Goal: Information Seeking & Learning: Learn about a topic

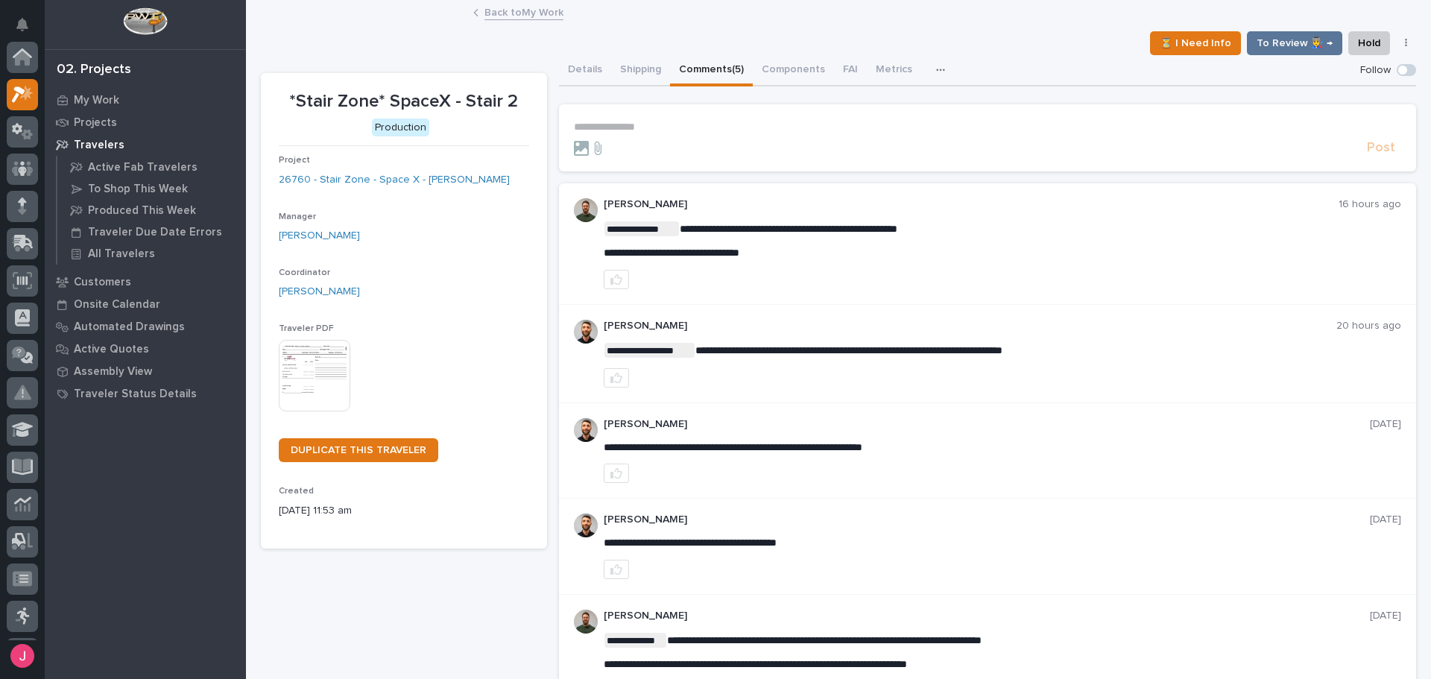
scroll to position [37, 0]
click at [959, 28] on div "**********" at bounding box center [839, 364] width 1156 height 727
drag, startPoint x: 667, startPoint y: 41, endPoint x: 667, endPoint y: 16, distance: 25.4
click at [667, 40] on div "⏳ I Need Info To Review 👨‍🏭 → Hold Cancel Change Traveler Type Regenerate PDF G…" at bounding box center [839, 43] width 1156 height 24
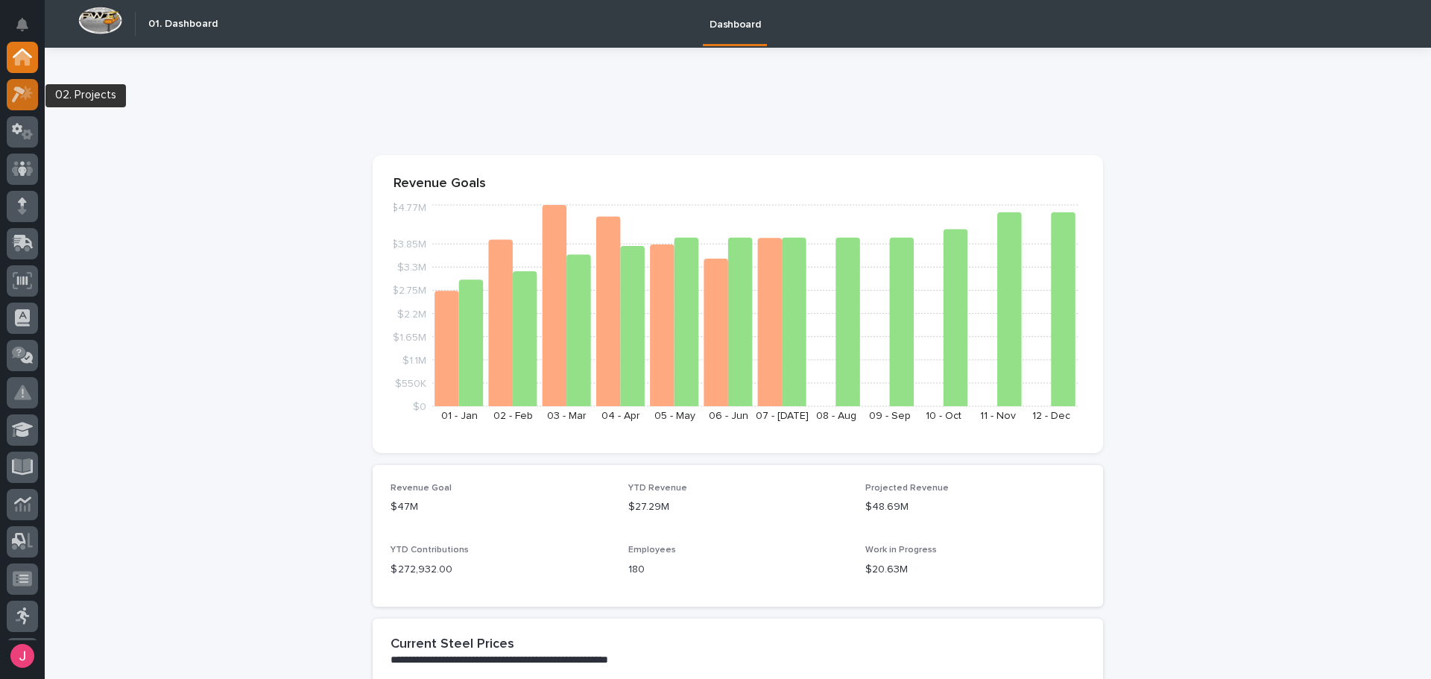
click at [30, 95] on icon at bounding box center [26, 92] width 13 height 15
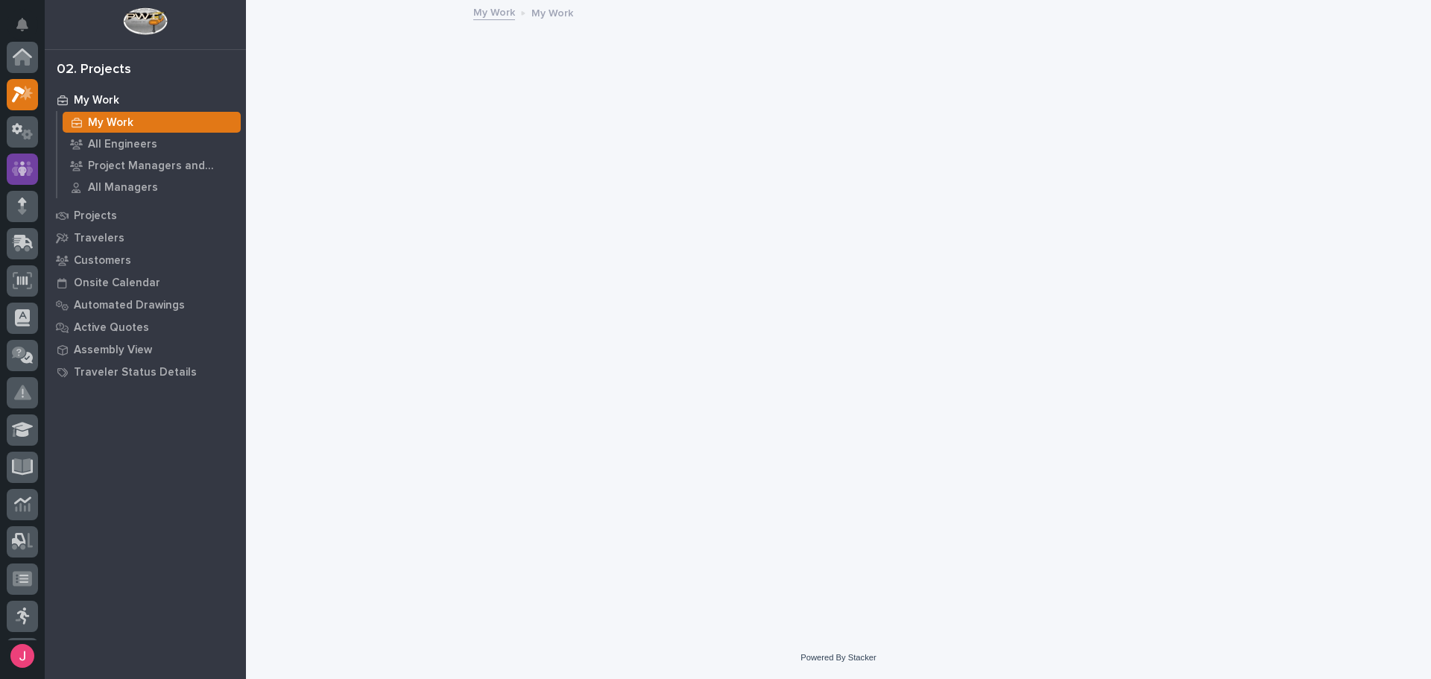
scroll to position [37, 0]
click at [24, 125] on icon at bounding box center [22, 131] width 9 height 15
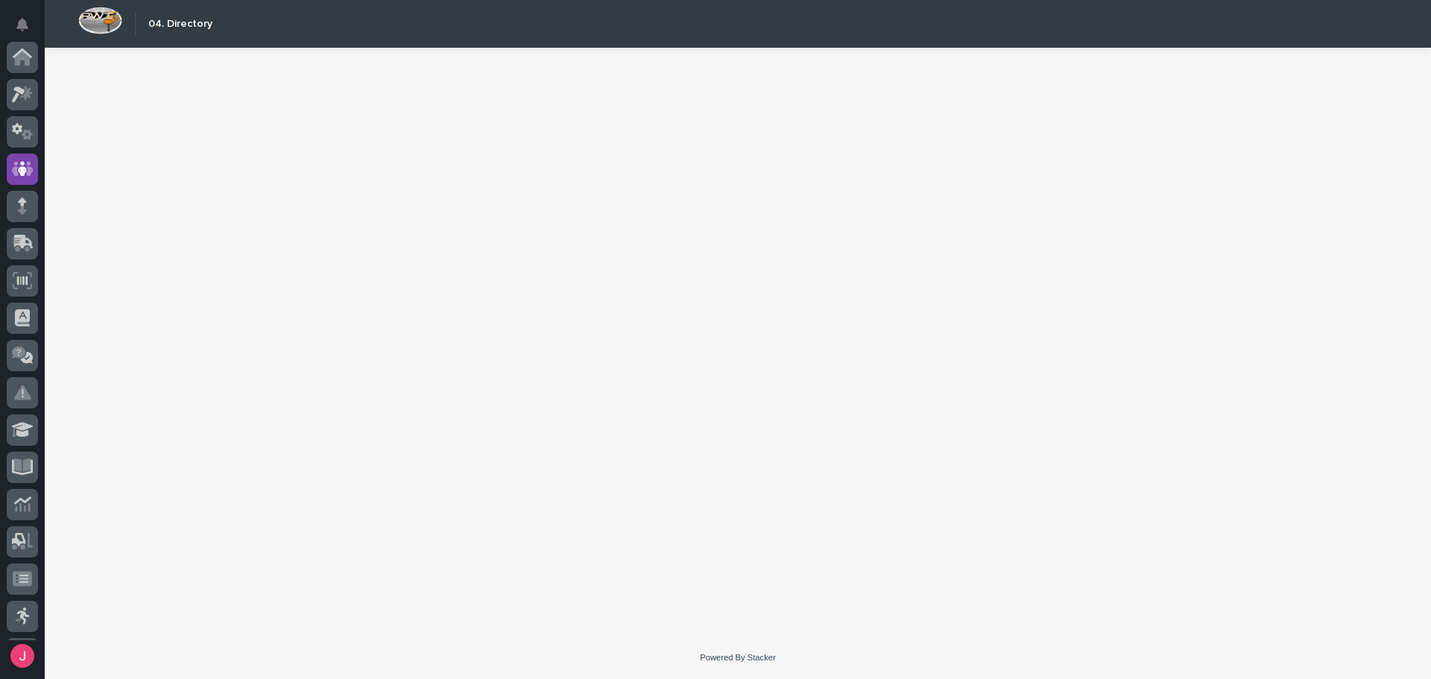
scroll to position [112, 0]
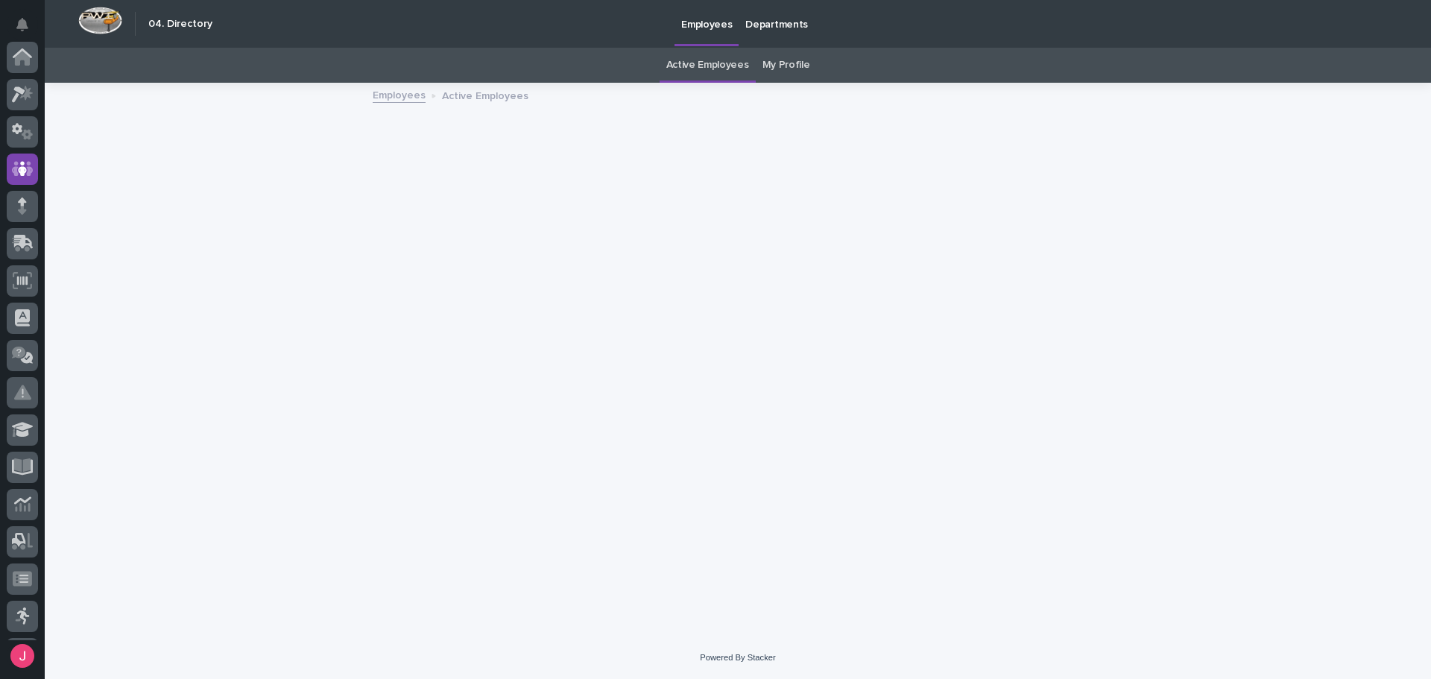
scroll to position [112, 0]
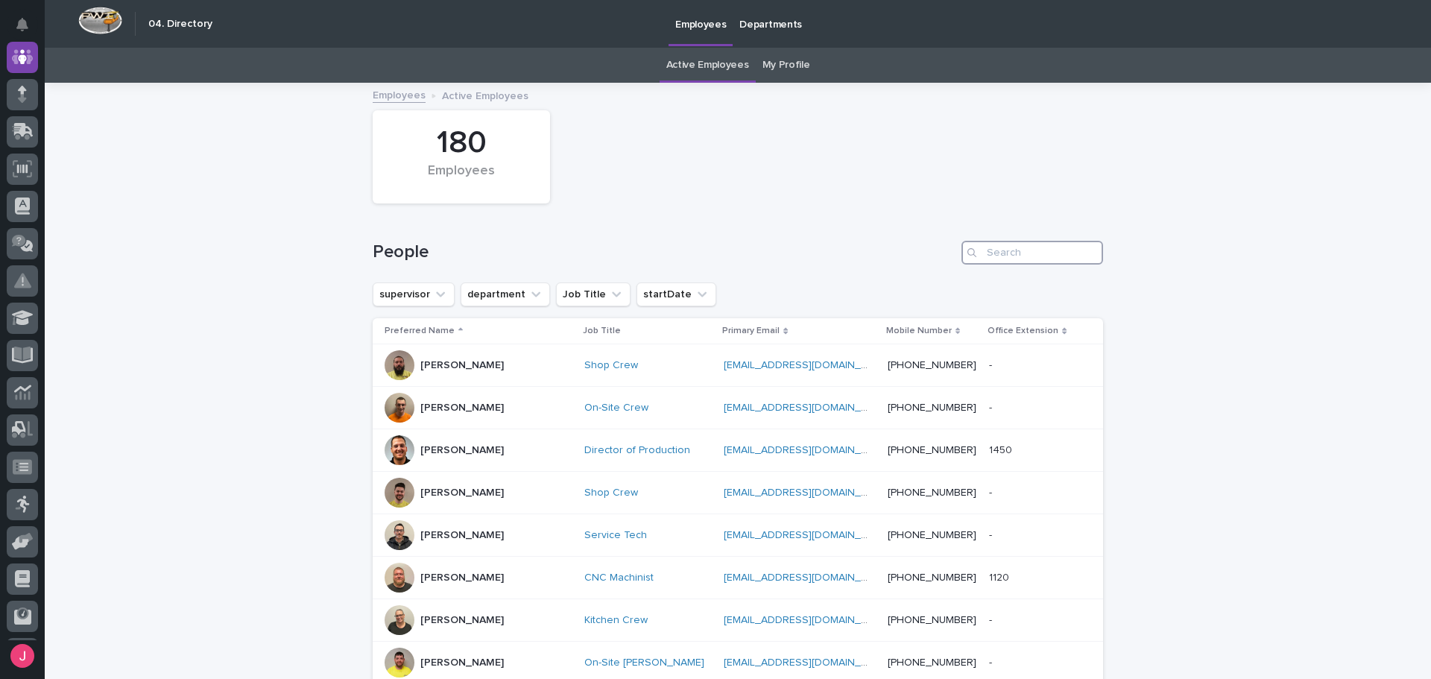
click at [1021, 255] on input "Search" at bounding box center [1033, 253] width 142 height 24
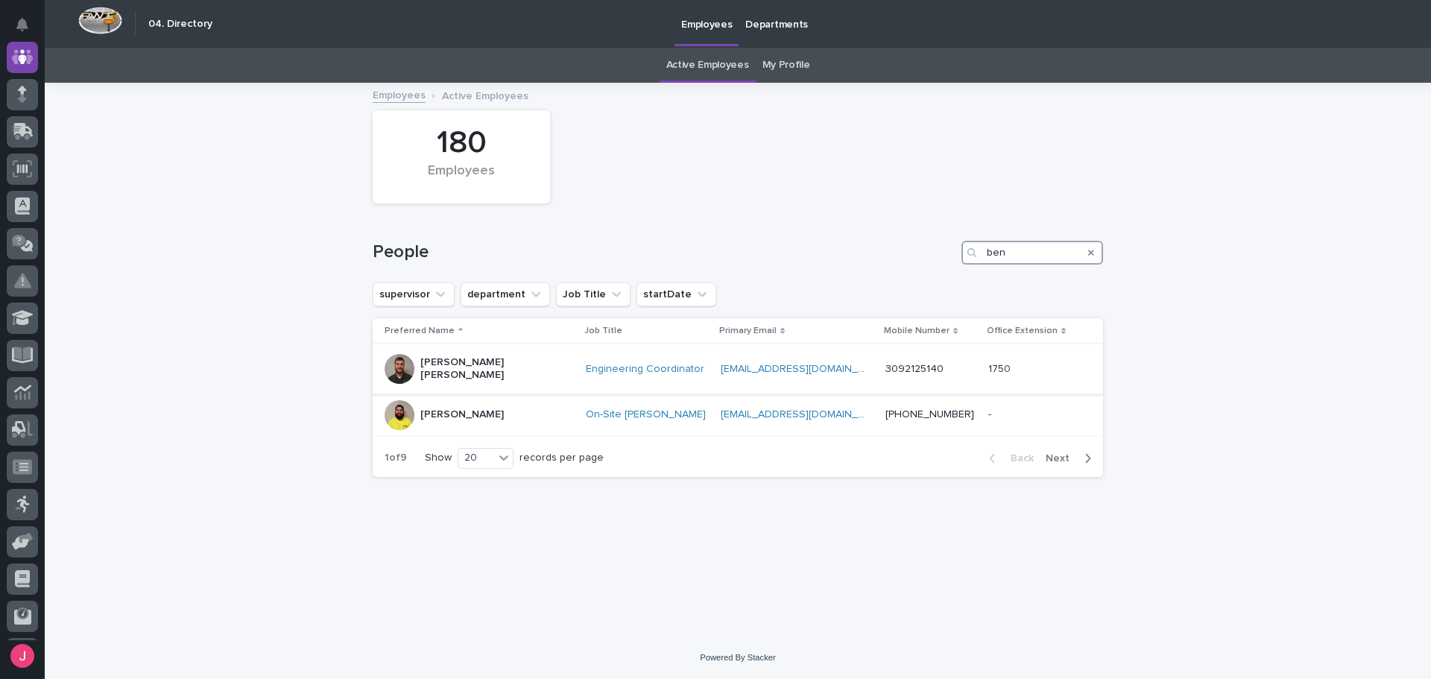
type input "ben"
click at [500, 367] on div "Ben Lee Miller" at bounding box center [479, 368] width 189 height 37
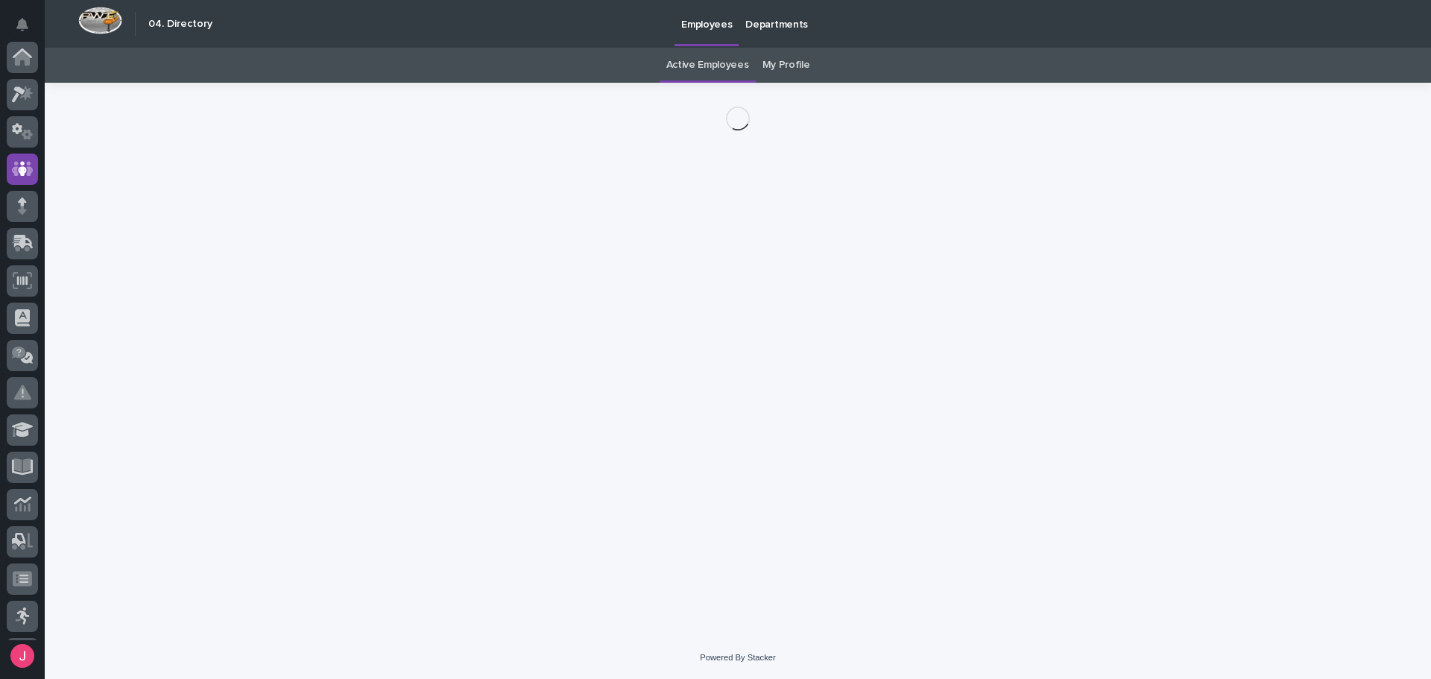
scroll to position [112, 0]
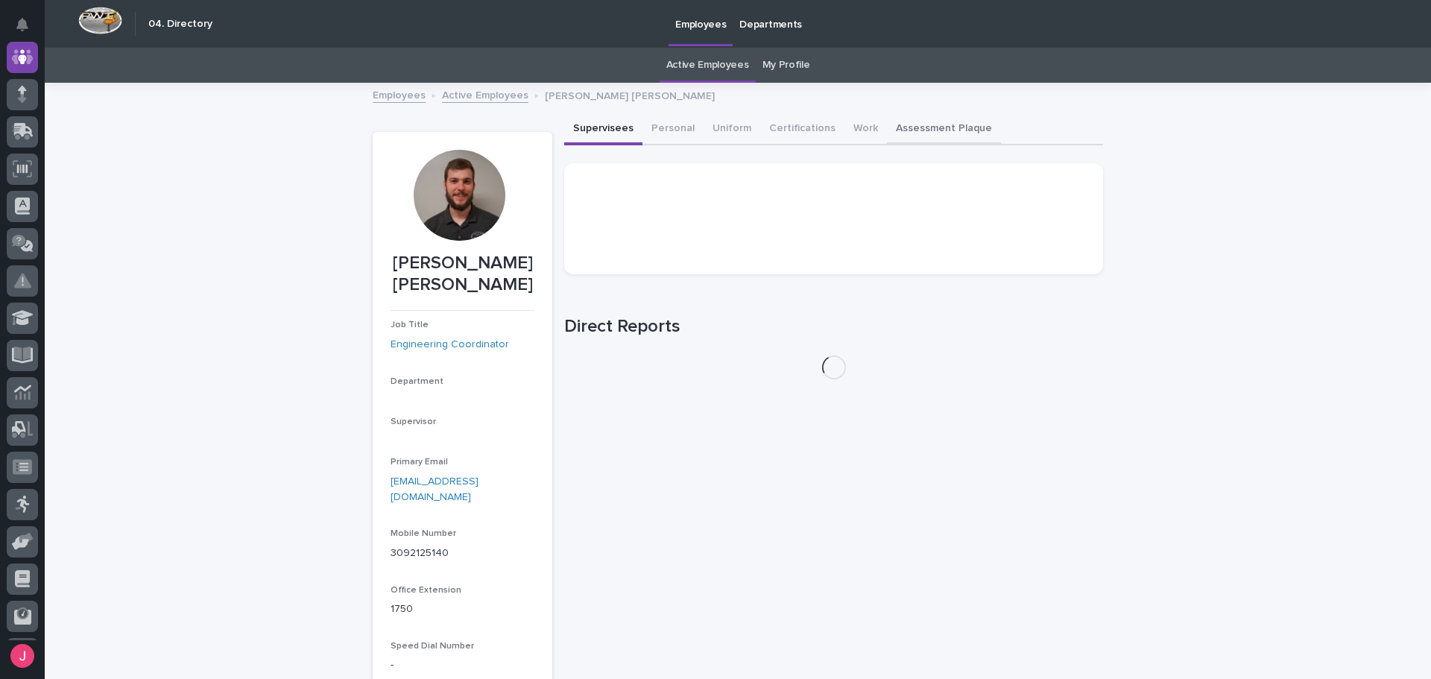
click at [918, 130] on button "Assessment Plaque" at bounding box center [944, 129] width 114 height 31
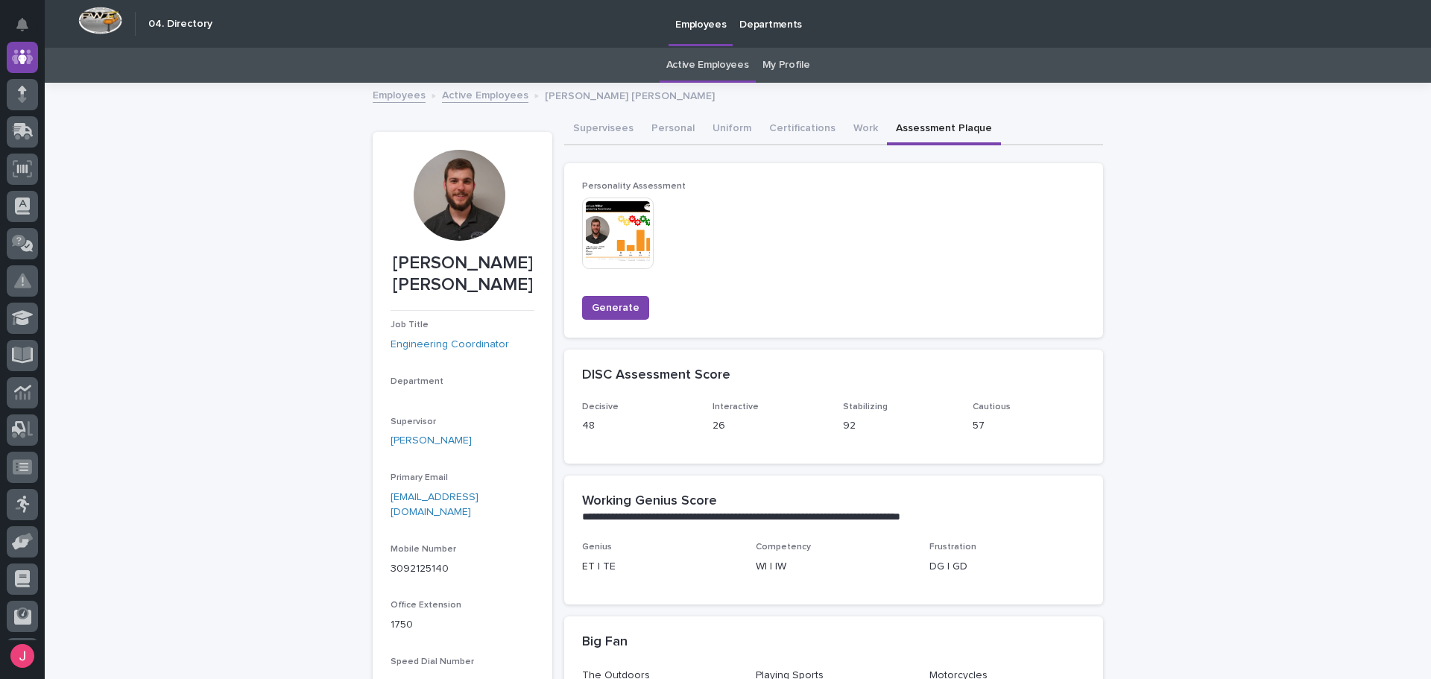
click at [593, 214] on img at bounding box center [618, 234] width 72 height 72
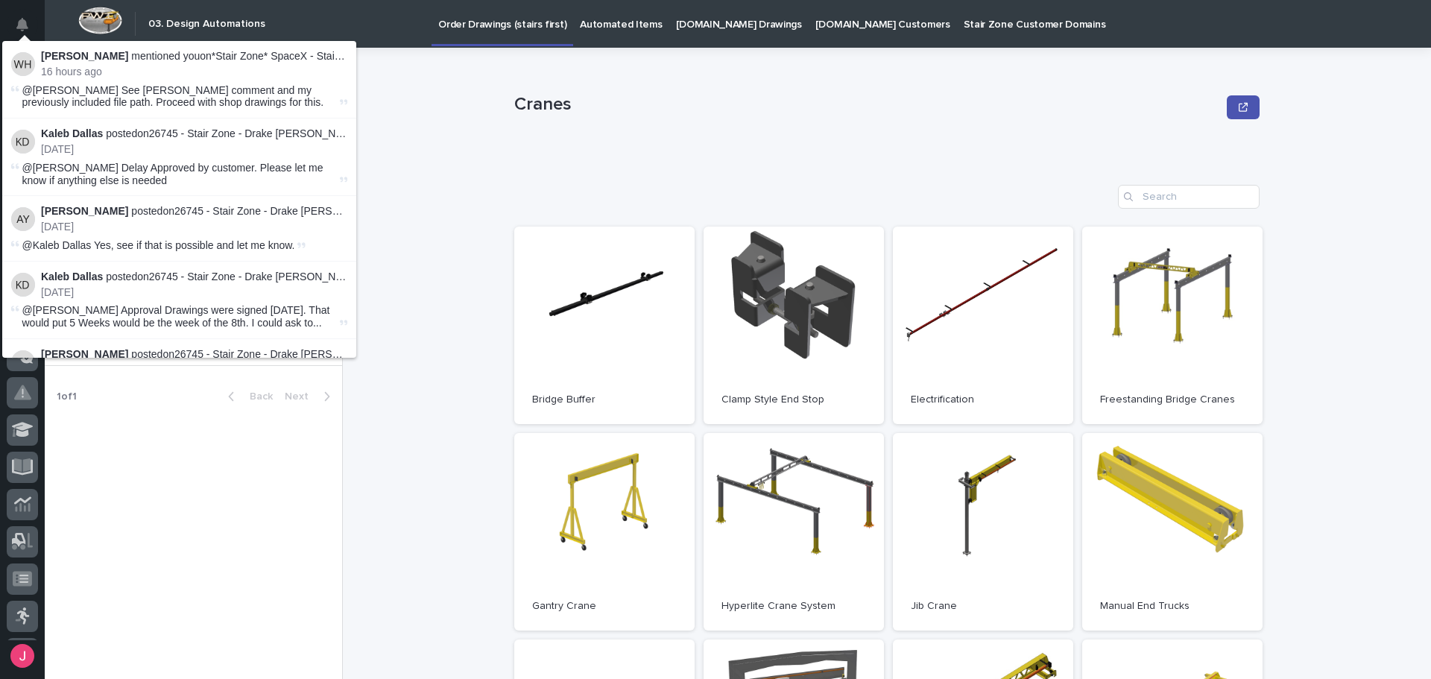
scroll to position [75, 0]
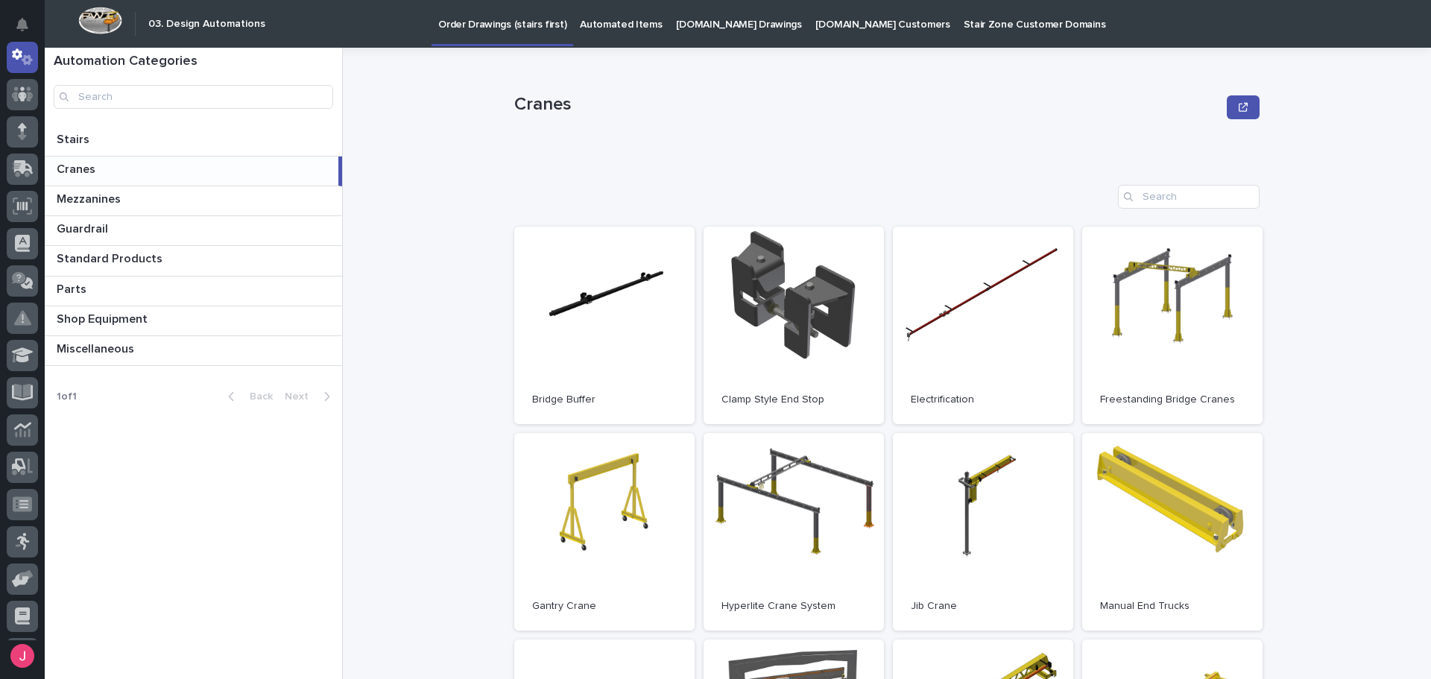
click at [455, 204] on div "Cranes Cranes Sorry, there was an error saving your record. Please try again. P…" at bounding box center [896, 363] width 1071 height 631
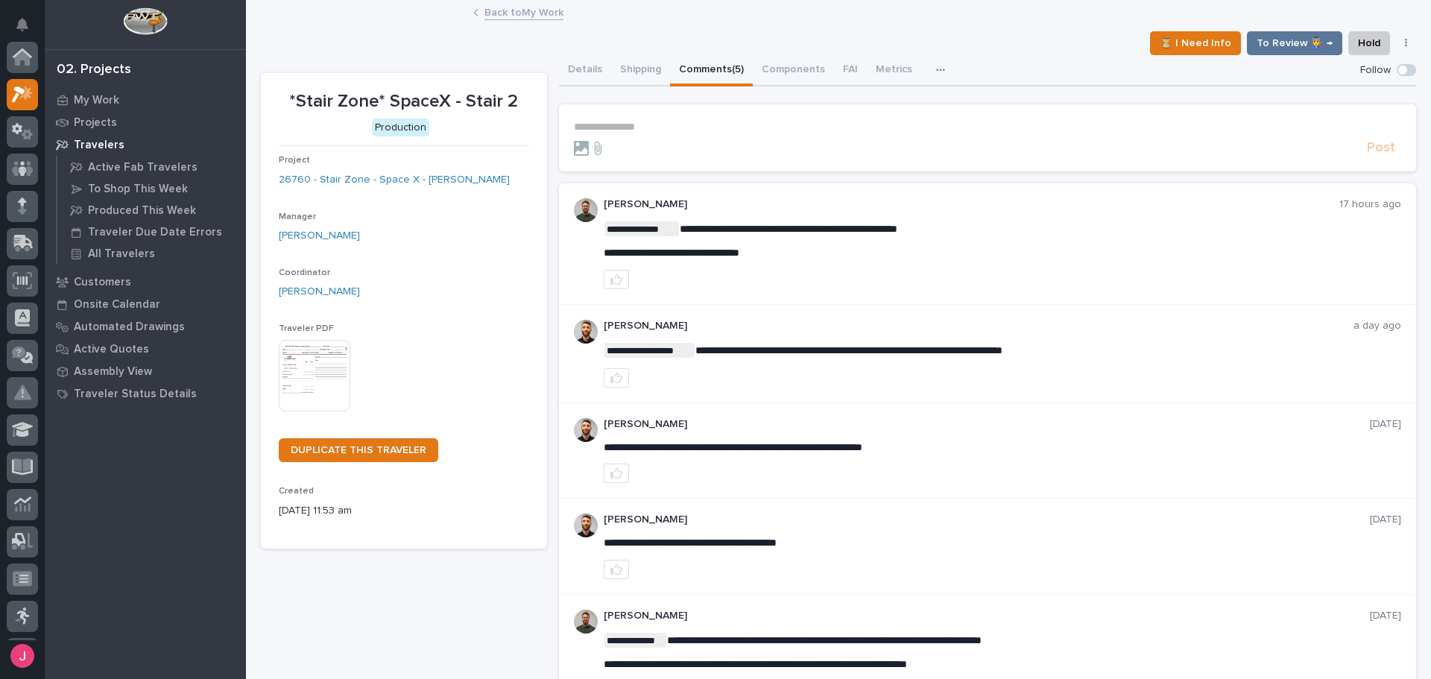
scroll to position [37, 0]
click at [680, 31] on div "⏳ I Need Info To Review 👨‍🏭 → Hold Cancel Change Traveler Type Regenerate PDF G…" at bounding box center [839, 43] width 1156 height 24
click at [324, 25] on div "**********" at bounding box center [839, 364] width 1156 height 727
click at [313, 31] on div "⏳ I Need Info To Review 👨‍🏭 → Hold Cancel Change Traveler Type Regenerate PDF G…" at bounding box center [839, 43] width 1156 height 24
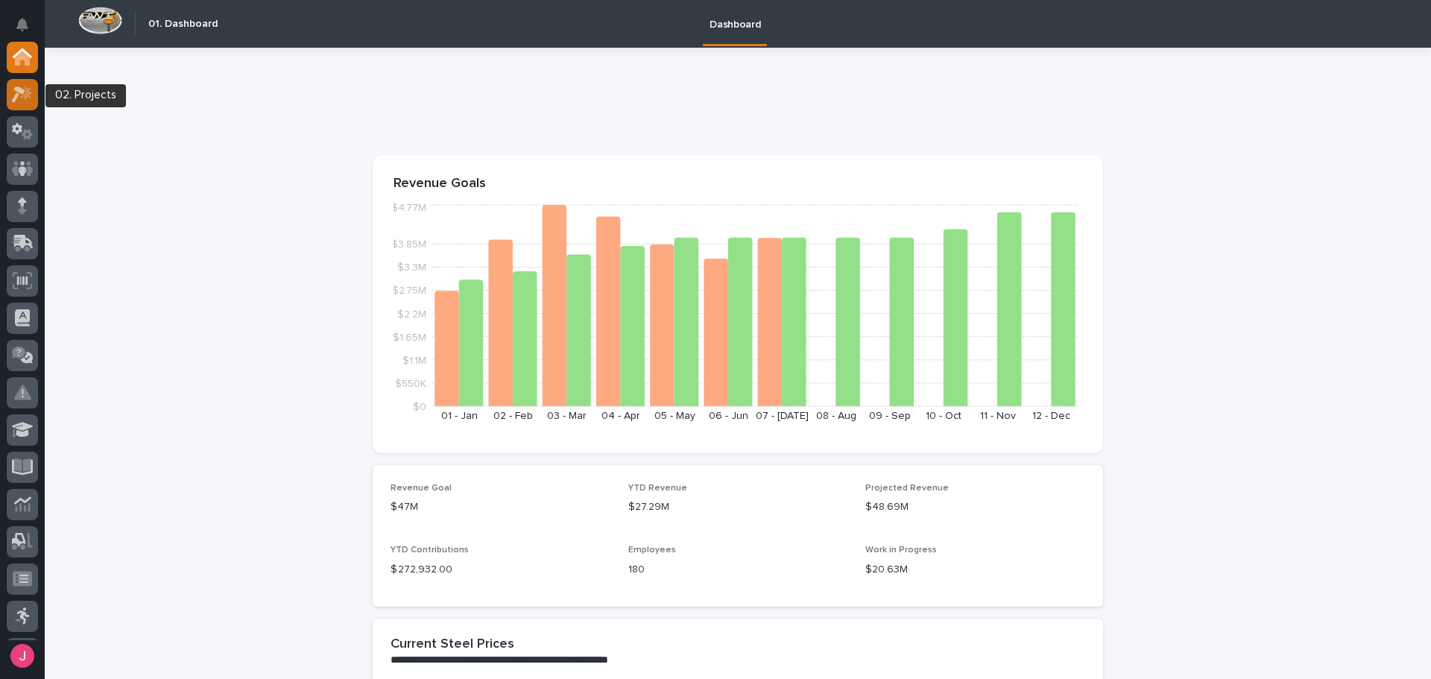
click at [25, 96] on icon at bounding box center [26, 92] width 13 height 15
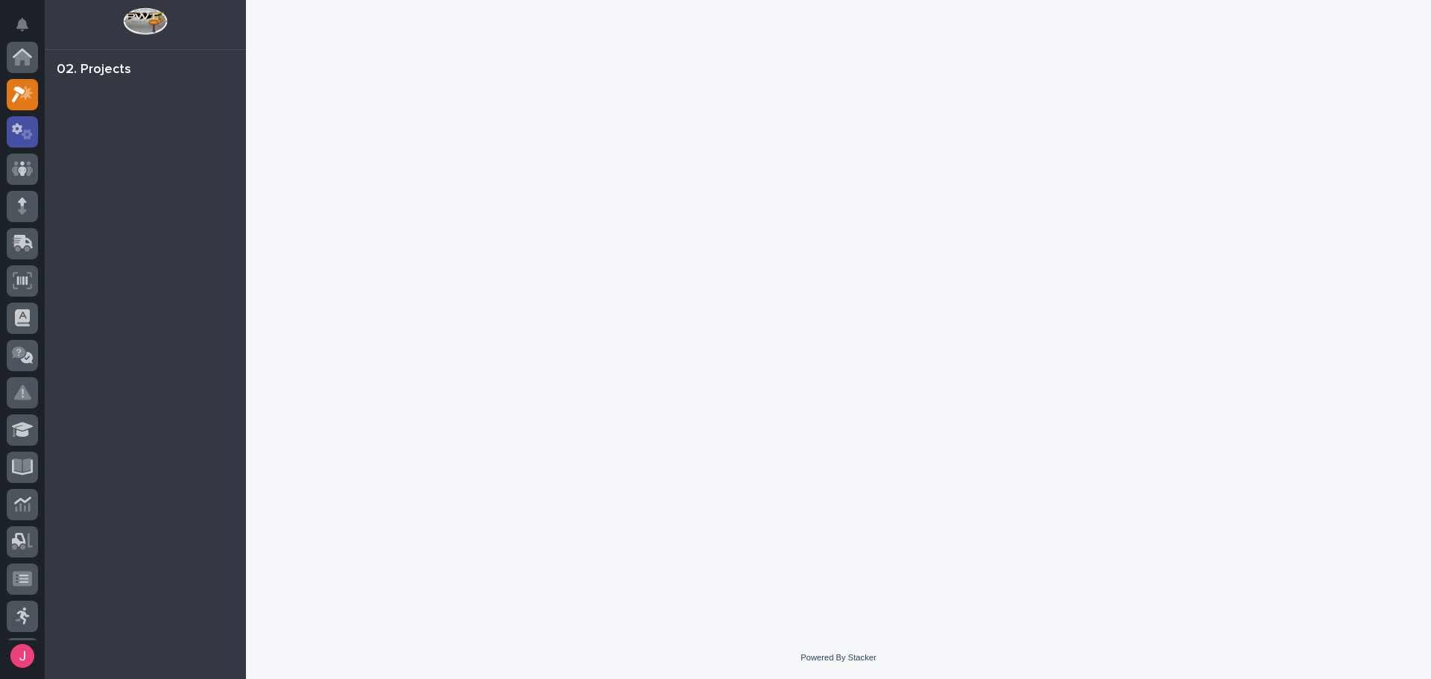
scroll to position [37, 0]
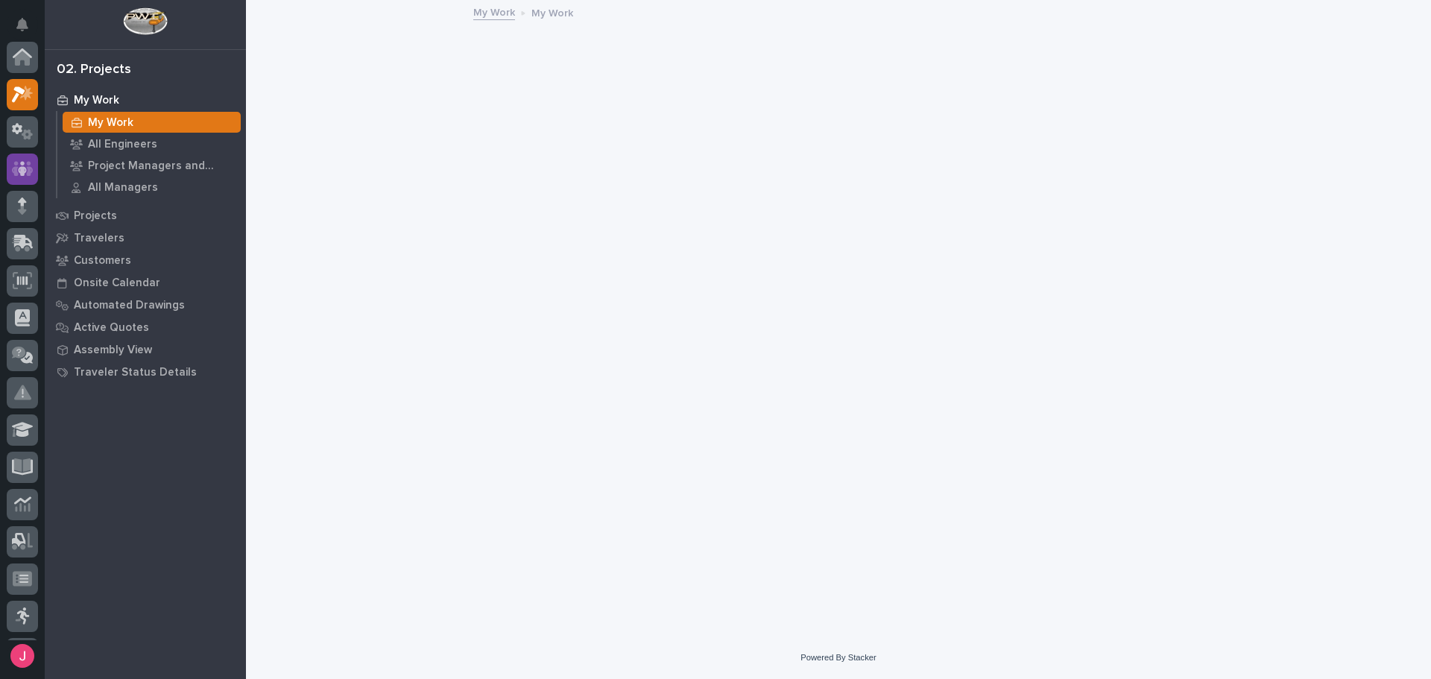
click at [22, 161] on icon at bounding box center [22, 168] width 9 height 15
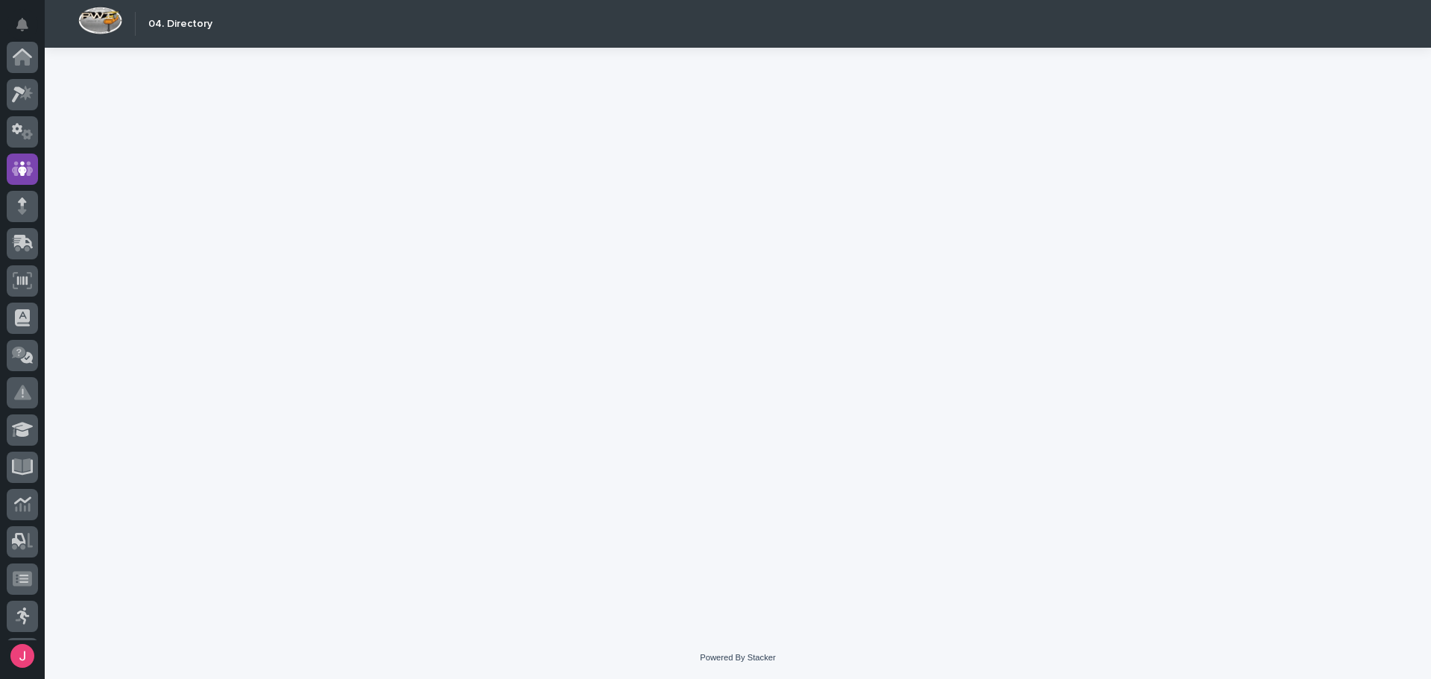
scroll to position [112, 0]
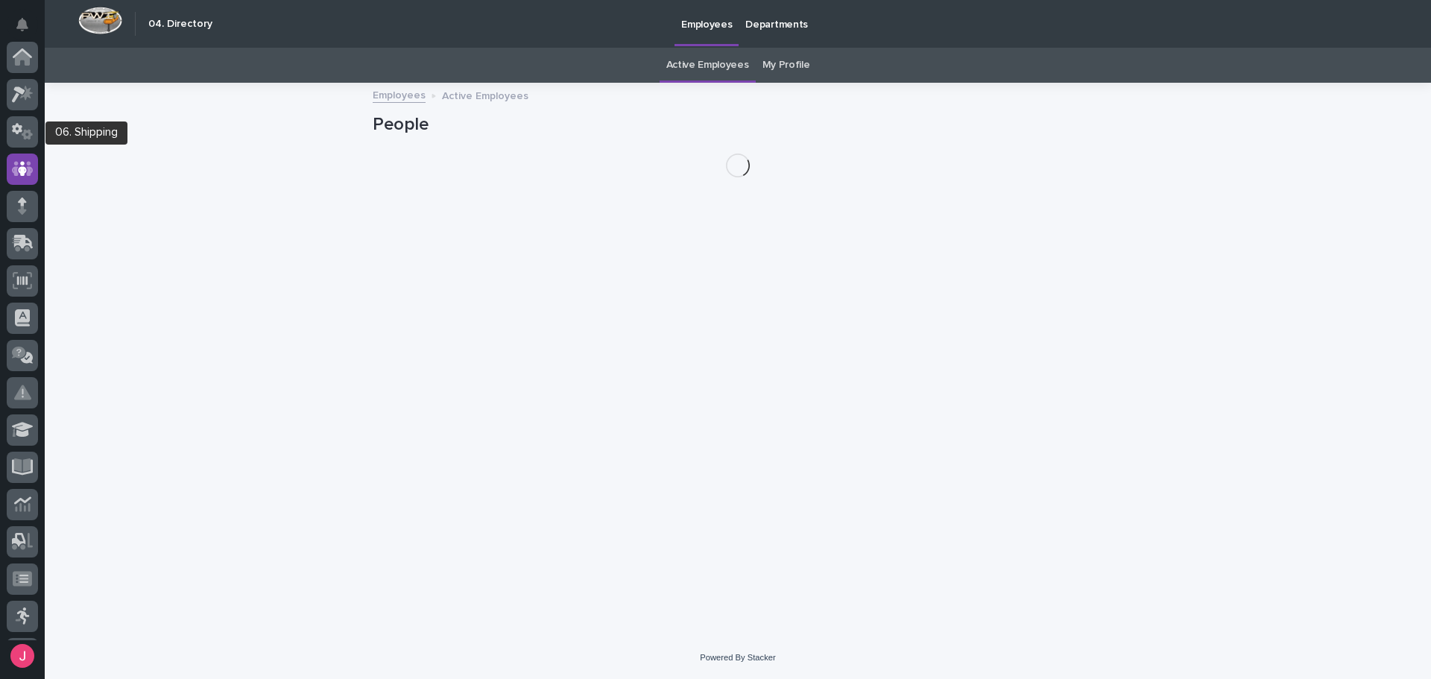
scroll to position [112, 0]
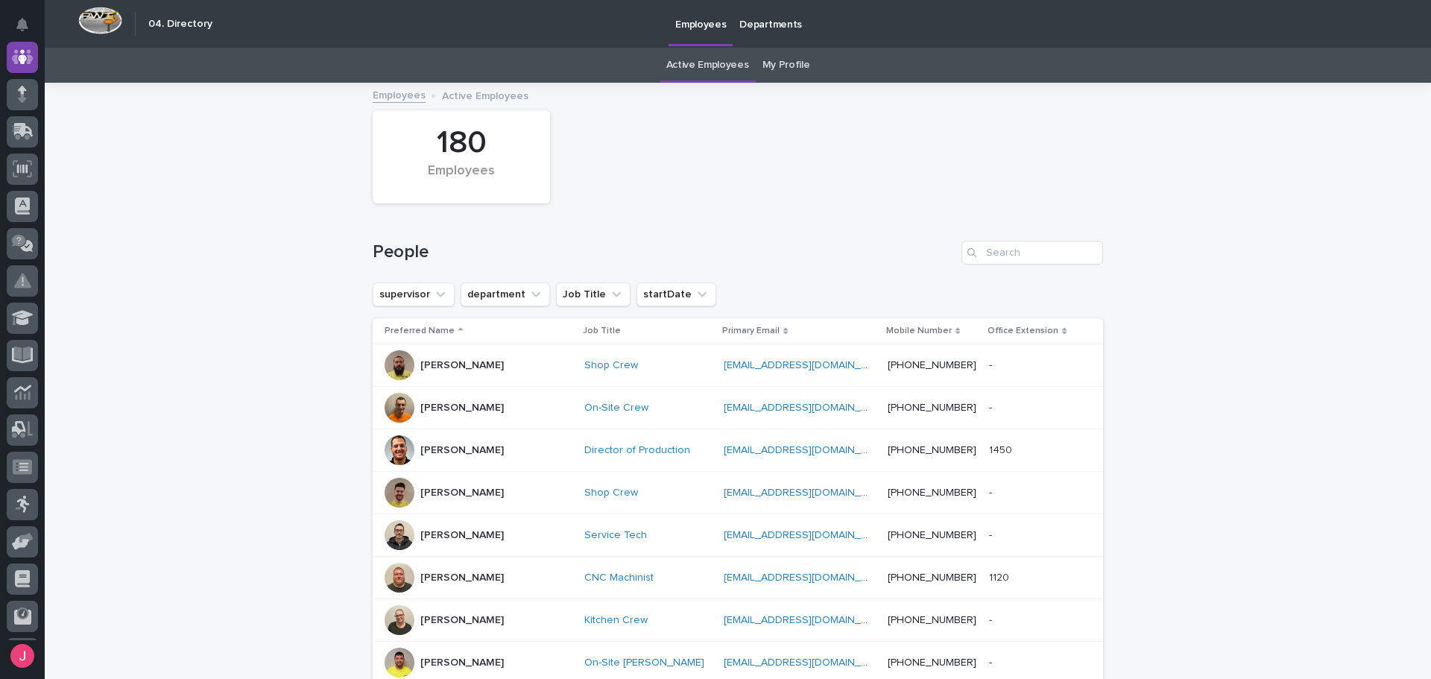
click at [968, 250] on icon "Search" at bounding box center [972, 252] width 9 height 9
click at [992, 249] on input "Search" at bounding box center [1033, 253] width 142 height 24
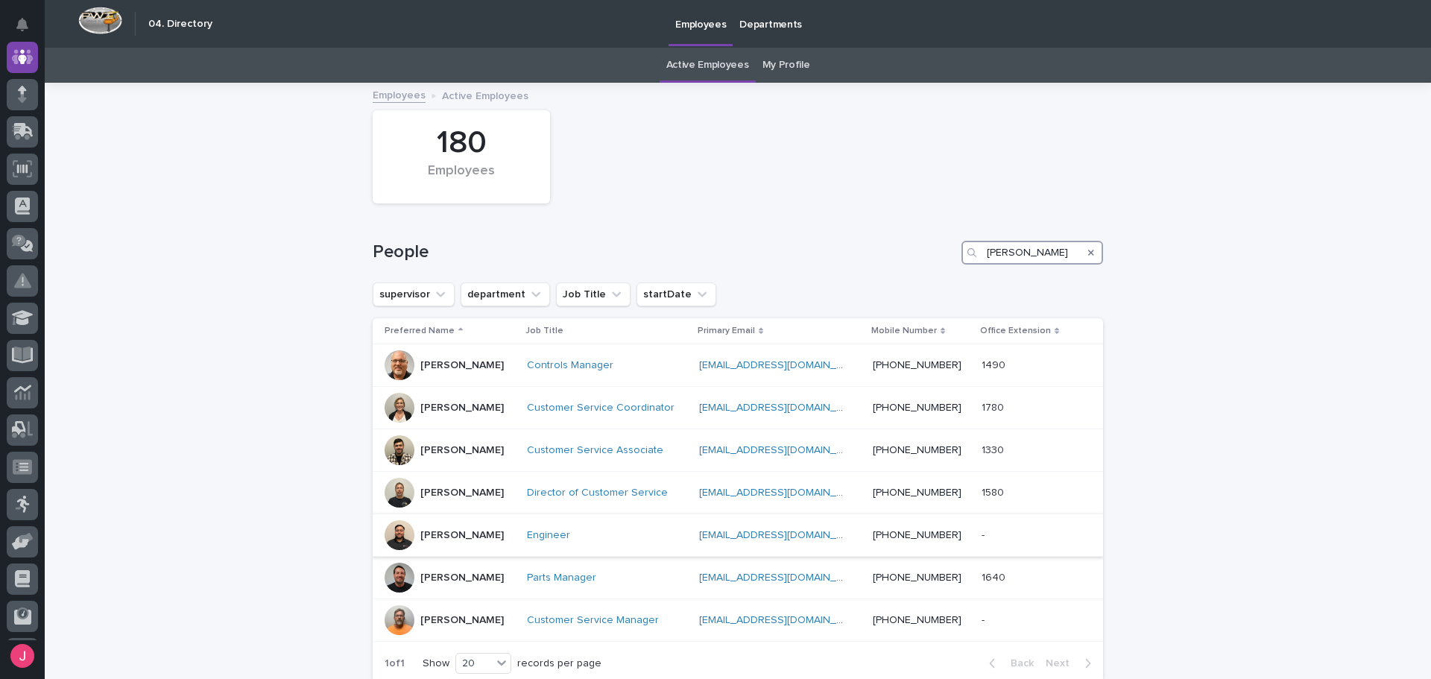
type input "[PERSON_NAME]"
click at [496, 532] on div "[PERSON_NAME]" at bounding box center [450, 535] width 130 height 30
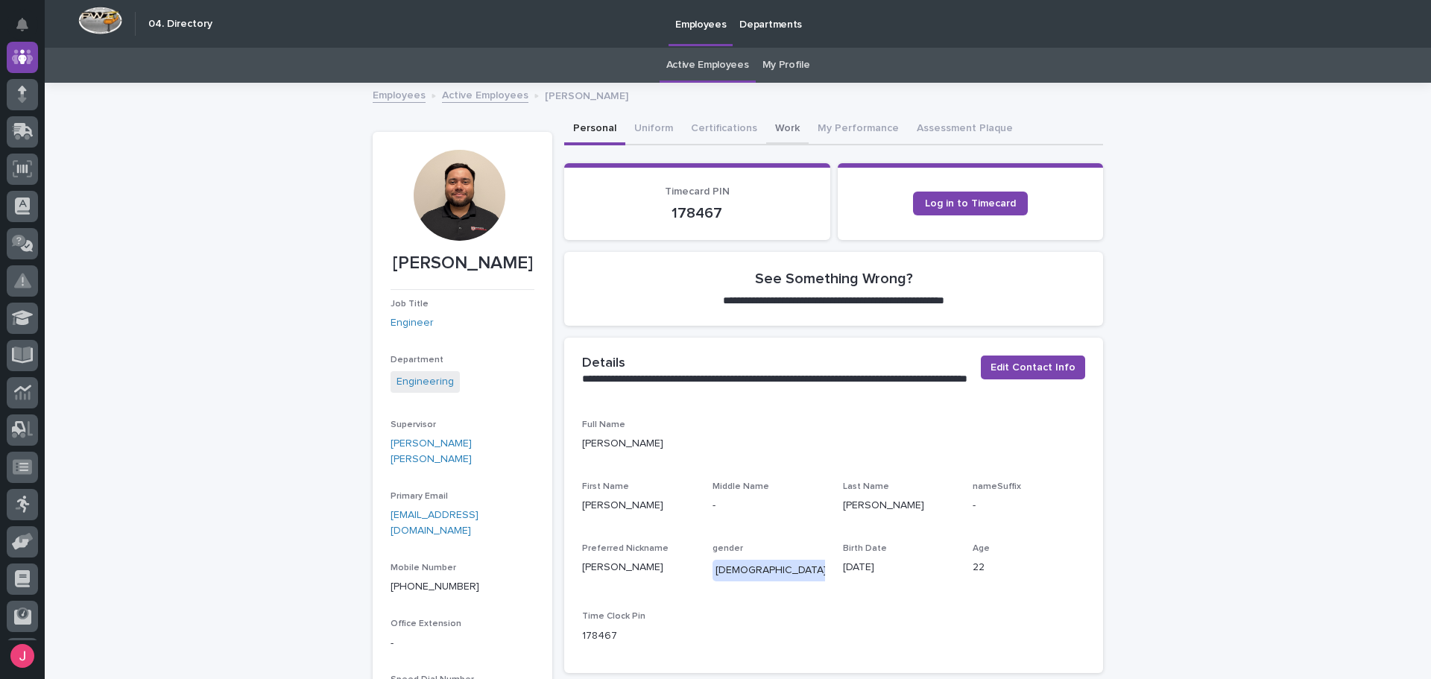
click at [766, 132] on button "Work" at bounding box center [787, 129] width 42 height 31
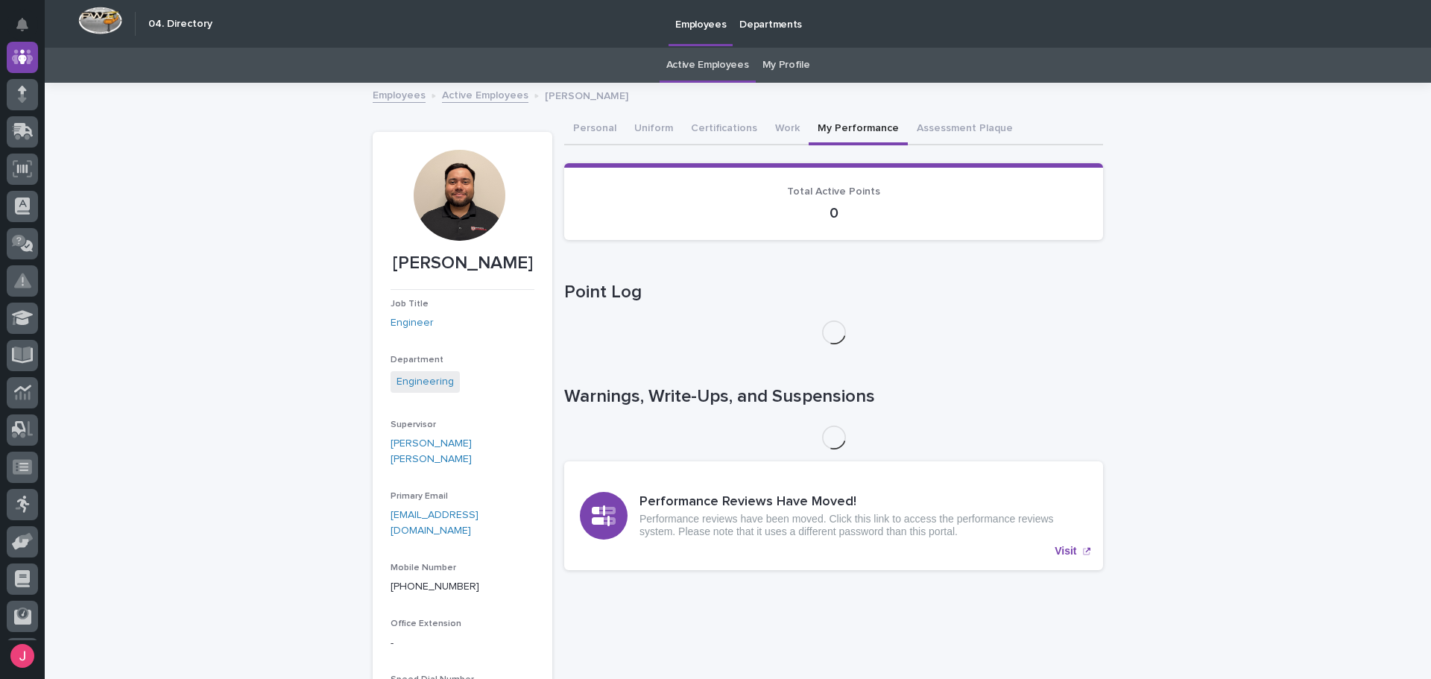
click at [828, 125] on button "My Performance" at bounding box center [858, 129] width 99 height 31
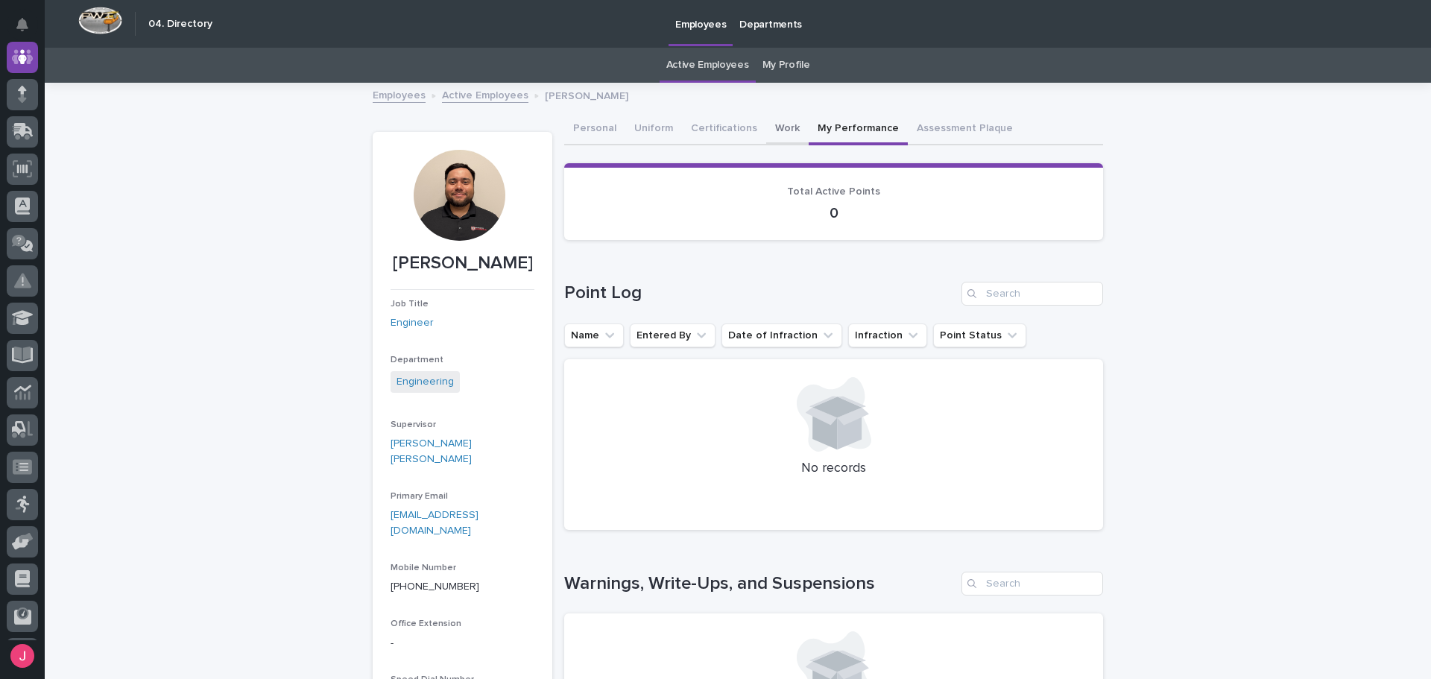
click at [776, 130] on button "Work" at bounding box center [787, 129] width 42 height 31
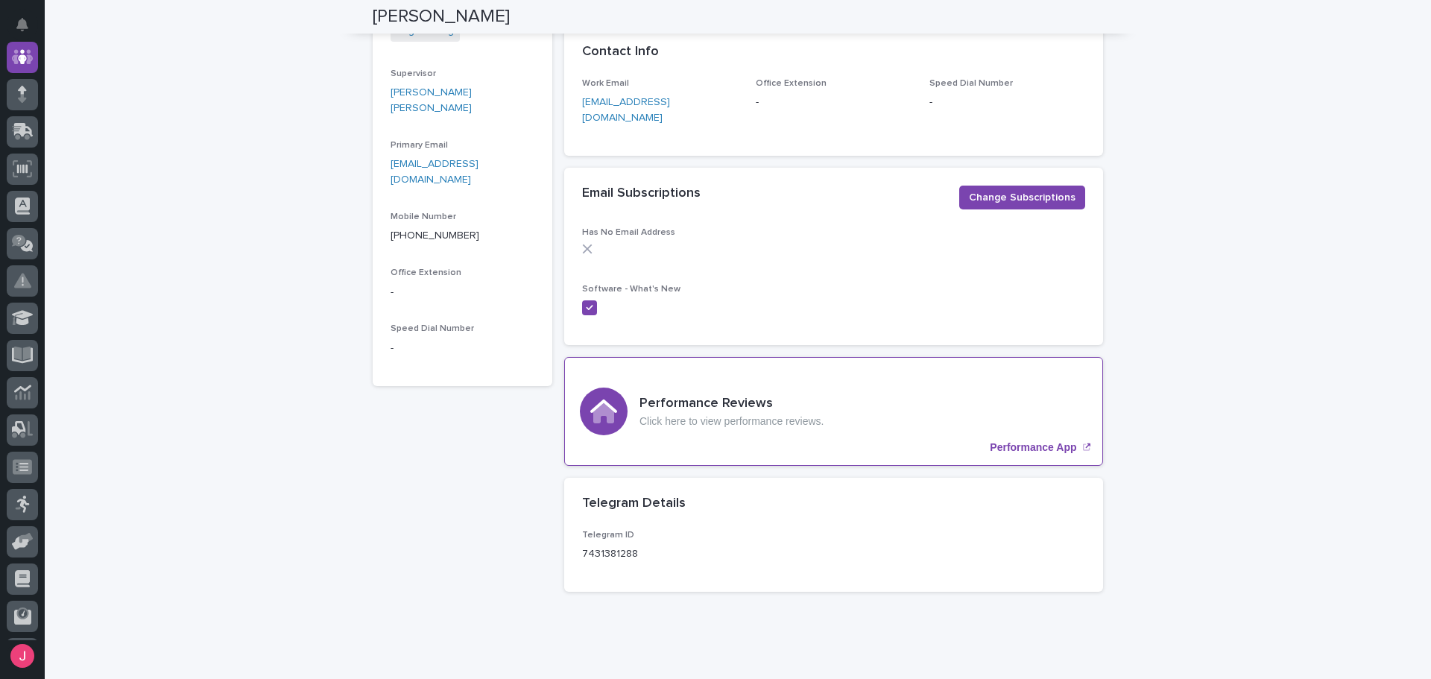
scroll to position [371, 0]
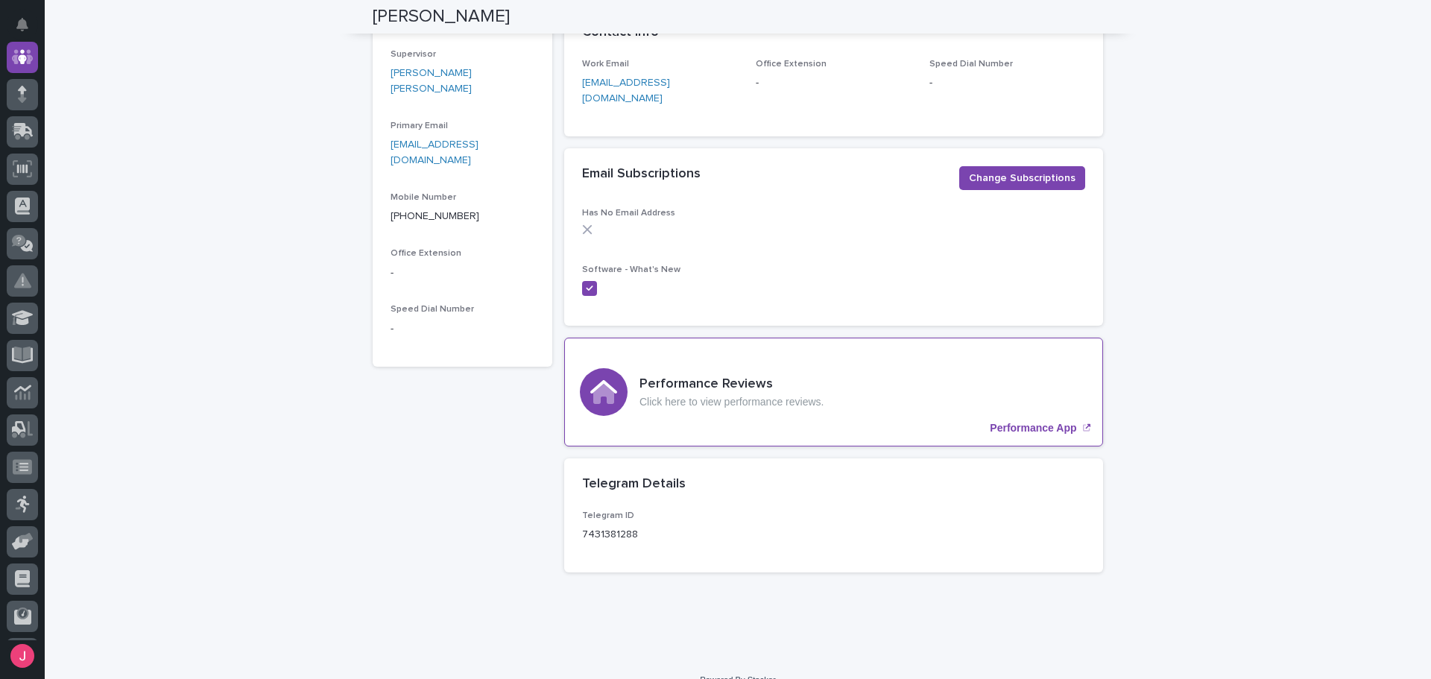
click at [801, 387] on div "Performance Reviews Click here to view performance reviews. Performance App" at bounding box center [833, 392] width 539 height 109
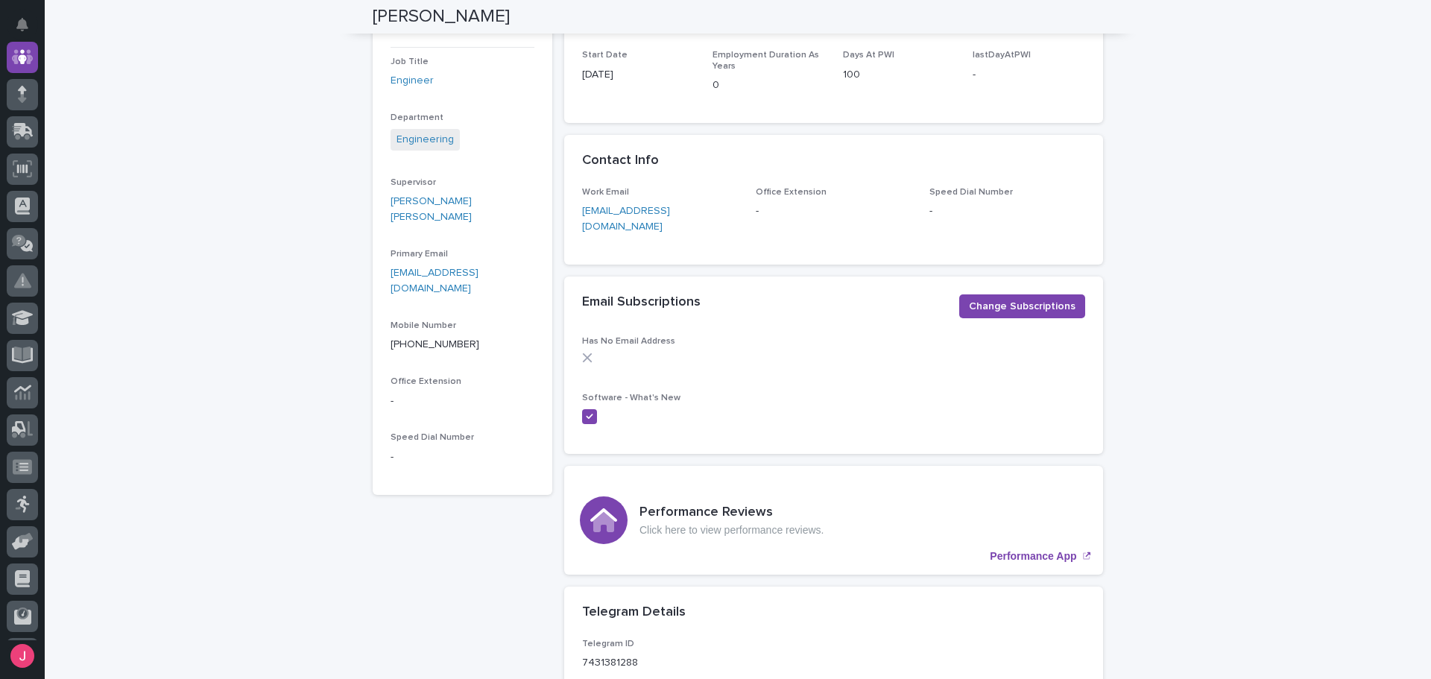
scroll to position [221, 0]
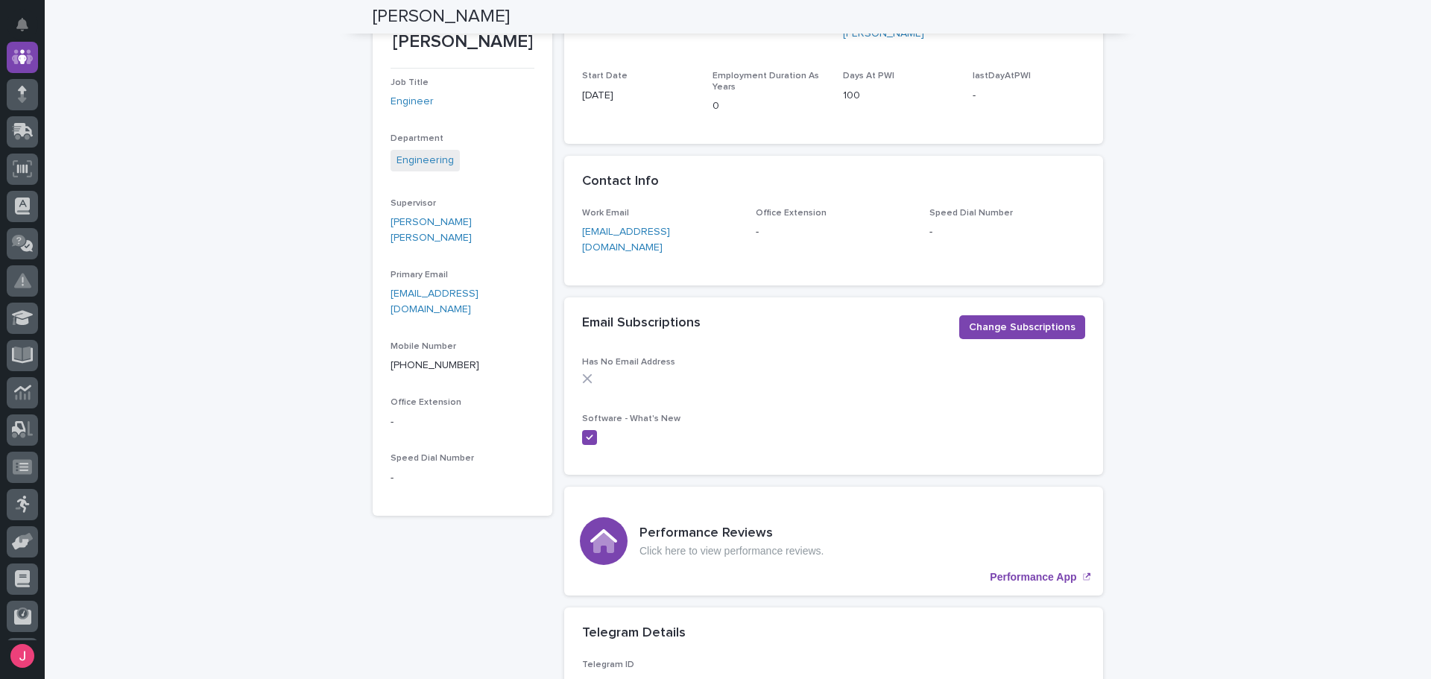
click at [587, 433] on icon at bounding box center [589, 437] width 9 height 9
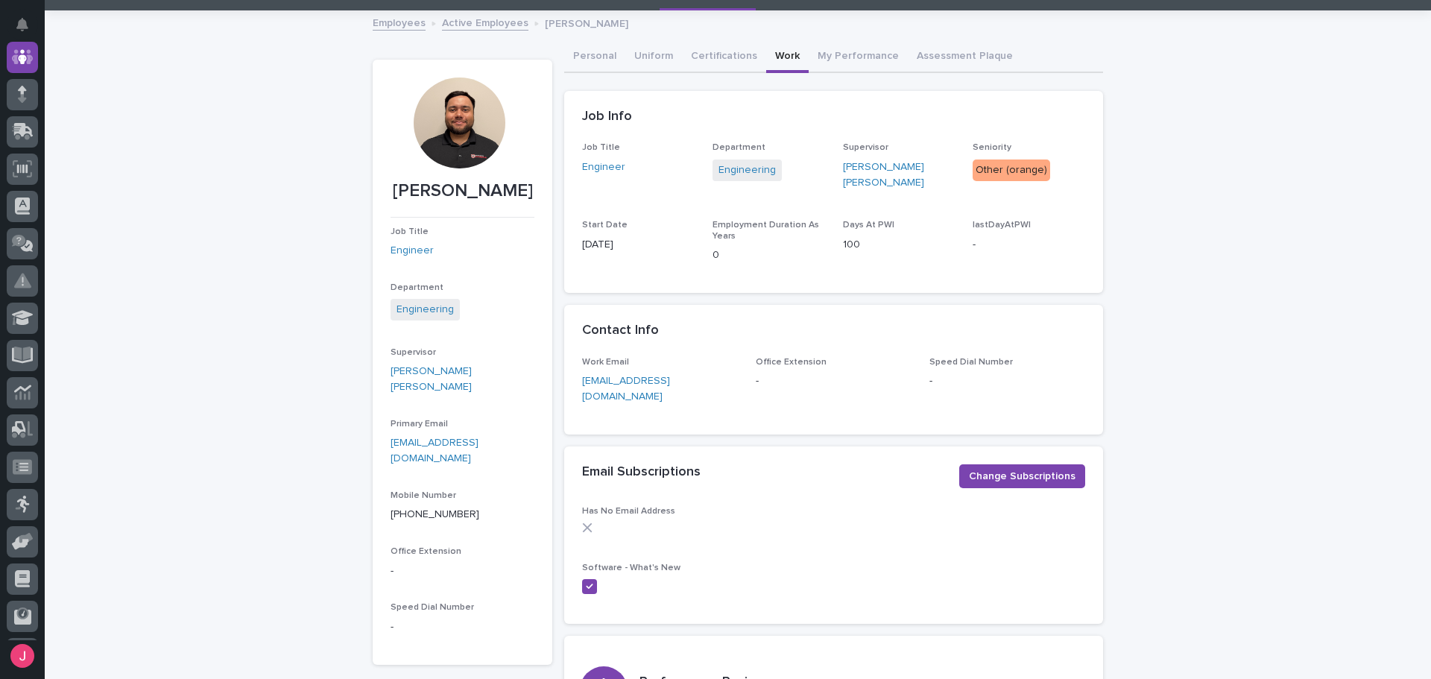
scroll to position [0, 0]
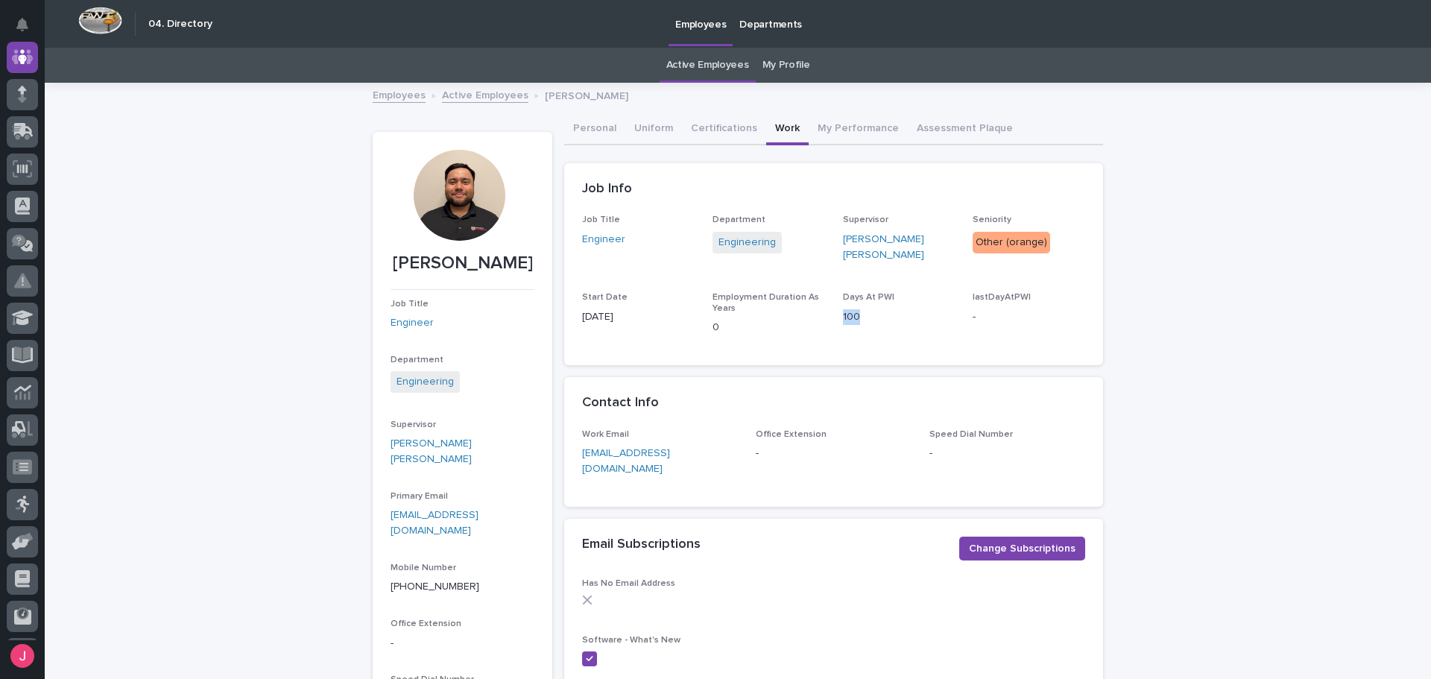
drag, startPoint x: 849, startPoint y: 307, endPoint x: 828, endPoint y: 307, distance: 20.9
click at [828, 307] on div "Job Title Engineer Department Engineering Supervisor [PERSON_NAME] [PERSON_NAME…" at bounding box center [833, 281] width 503 height 133
click at [878, 315] on p "100" at bounding box center [899, 317] width 113 height 16
drag, startPoint x: 849, startPoint y: 314, endPoint x: 821, endPoint y: 312, distance: 28.4
click at [821, 312] on div "Job Title Engineer Department Engineering Supervisor [PERSON_NAME] [PERSON_NAME…" at bounding box center [833, 281] width 503 height 133
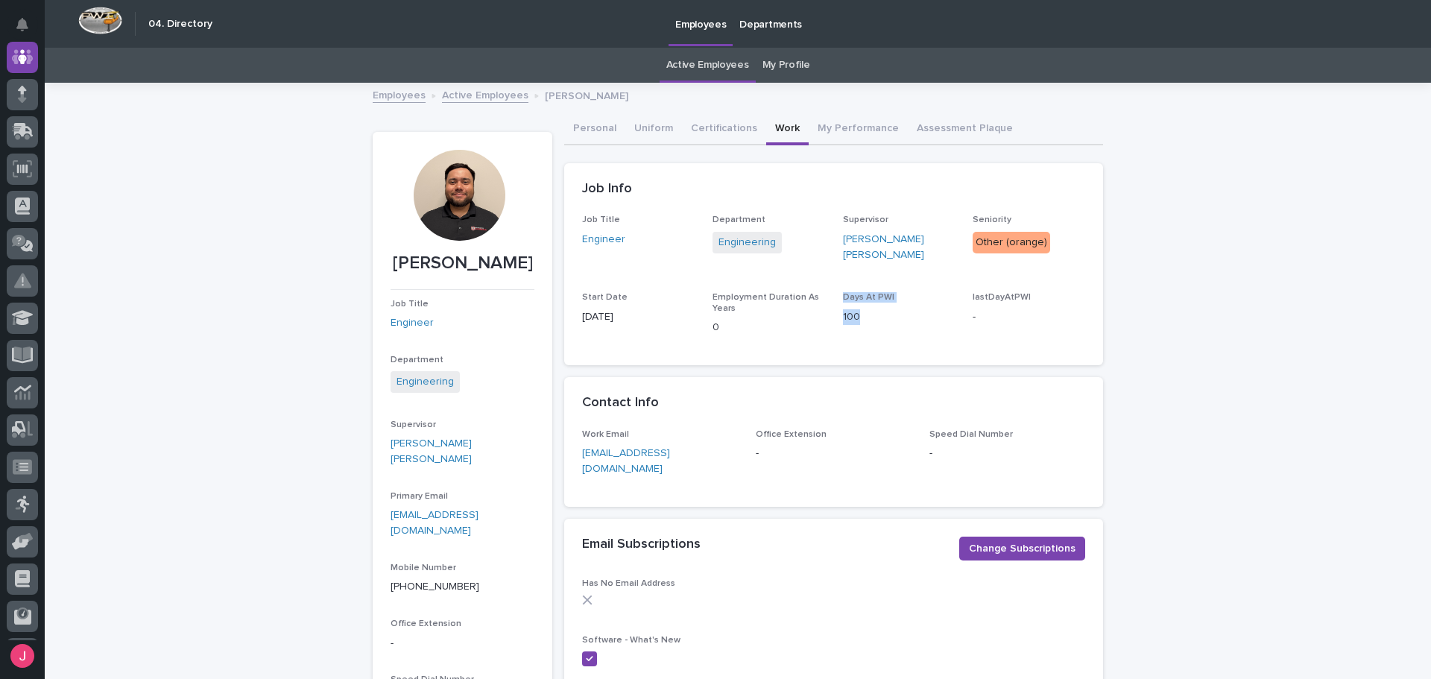
click at [774, 320] on p "0" at bounding box center [769, 328] width 113 height 16
drag, startPoint x: 851, startPoint y: 312, endPoint x: 836, endPoint y: 311, distance: 15.7
click at [836, 311] on div "Job Title Engineer Department Engineering Supervisor [PERSON_NAME] [PERSON_NAME…" at bounding box center [833, 281] width 503 height 133
click at [835, 311] on div "Job Title Engineer Department Engineering Supervisor [PERSON_NAME] [PERSON_NAME…" at bounding box center [833, 281] width 503 height 133
drag, startPoint x: 596, startPoint y: 420, endPoint x: 1090, endPoint y: 391, distance: 494.4
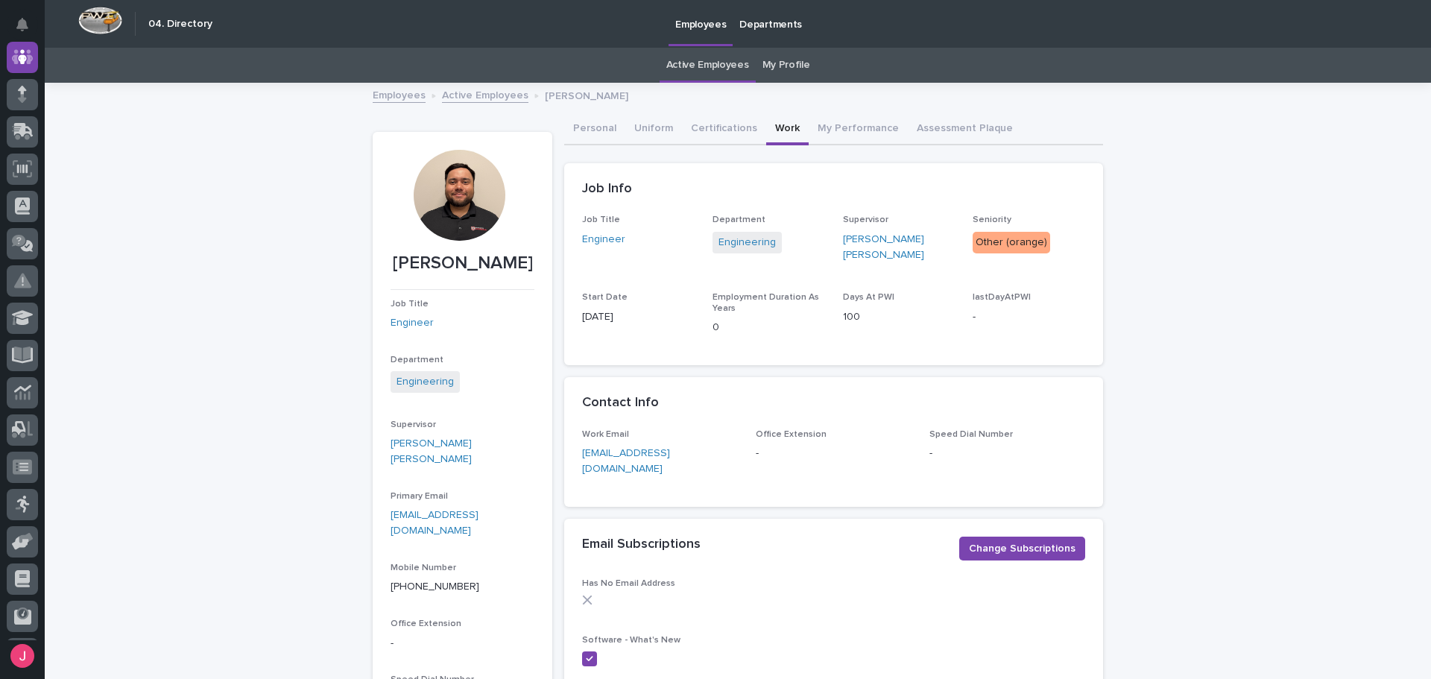
click at [1090, 391] on div "Contact Info" at bounding box center [833, 403] width 539 height 52
click at [838, 133] on button "My Performance" at bounding box center [858, 129] width 99 height 31
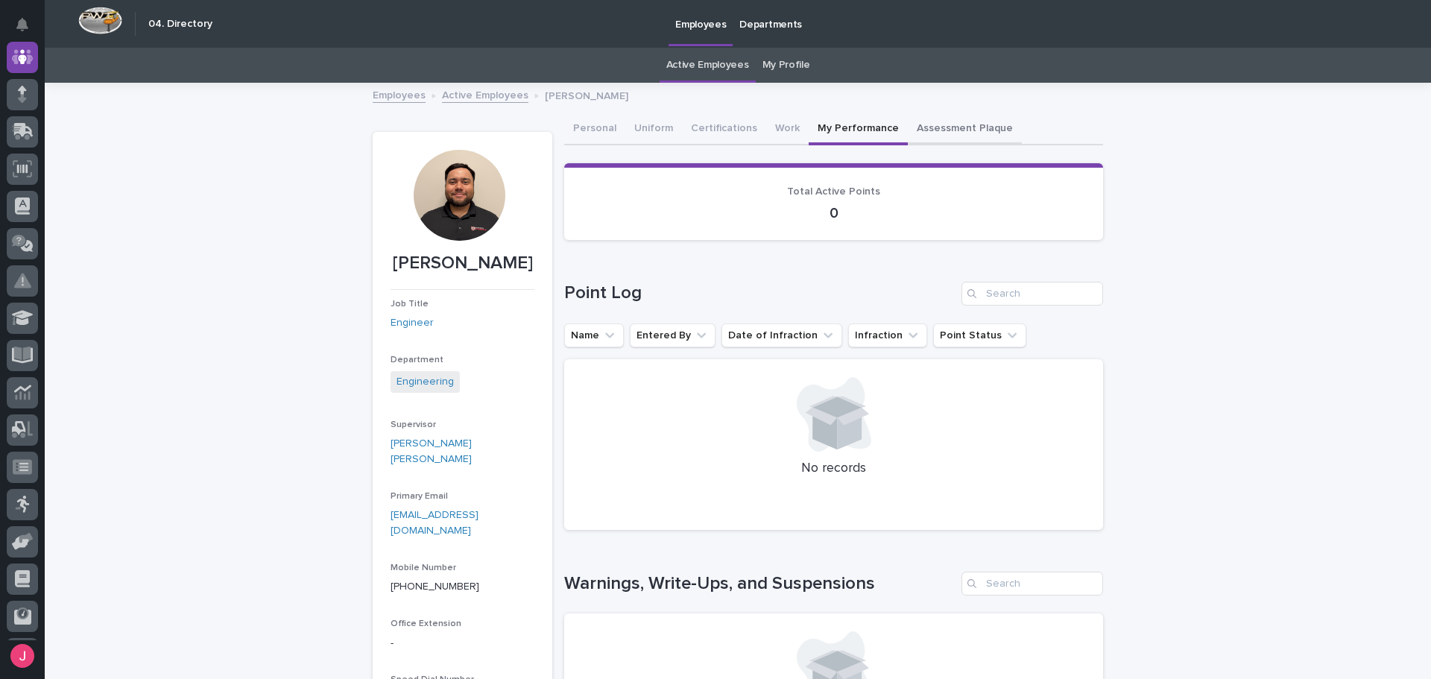
click at [953, 130] on button "Assessment Plaque" at bounding box center [965, 129] width 114 height 31
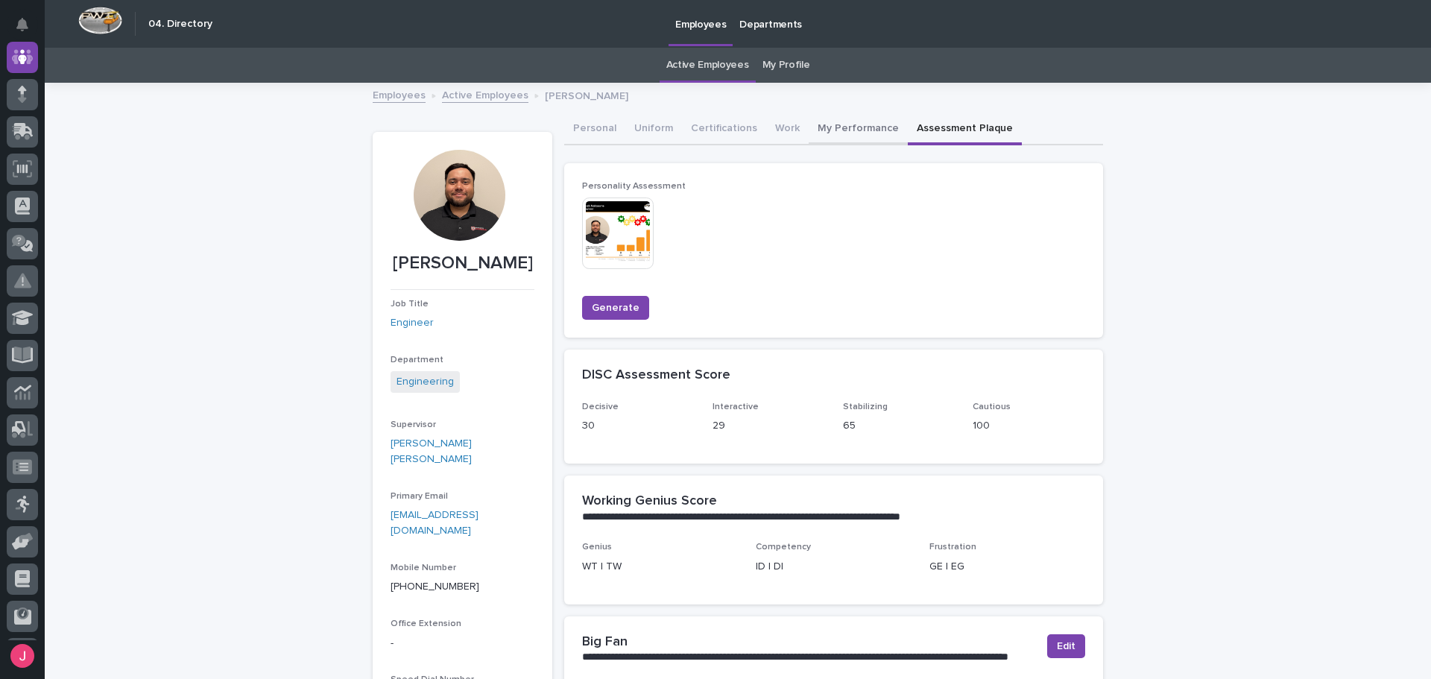
click at [834, 127] on button "My Performance" at bounding box center [858, 129] width 99 height 31
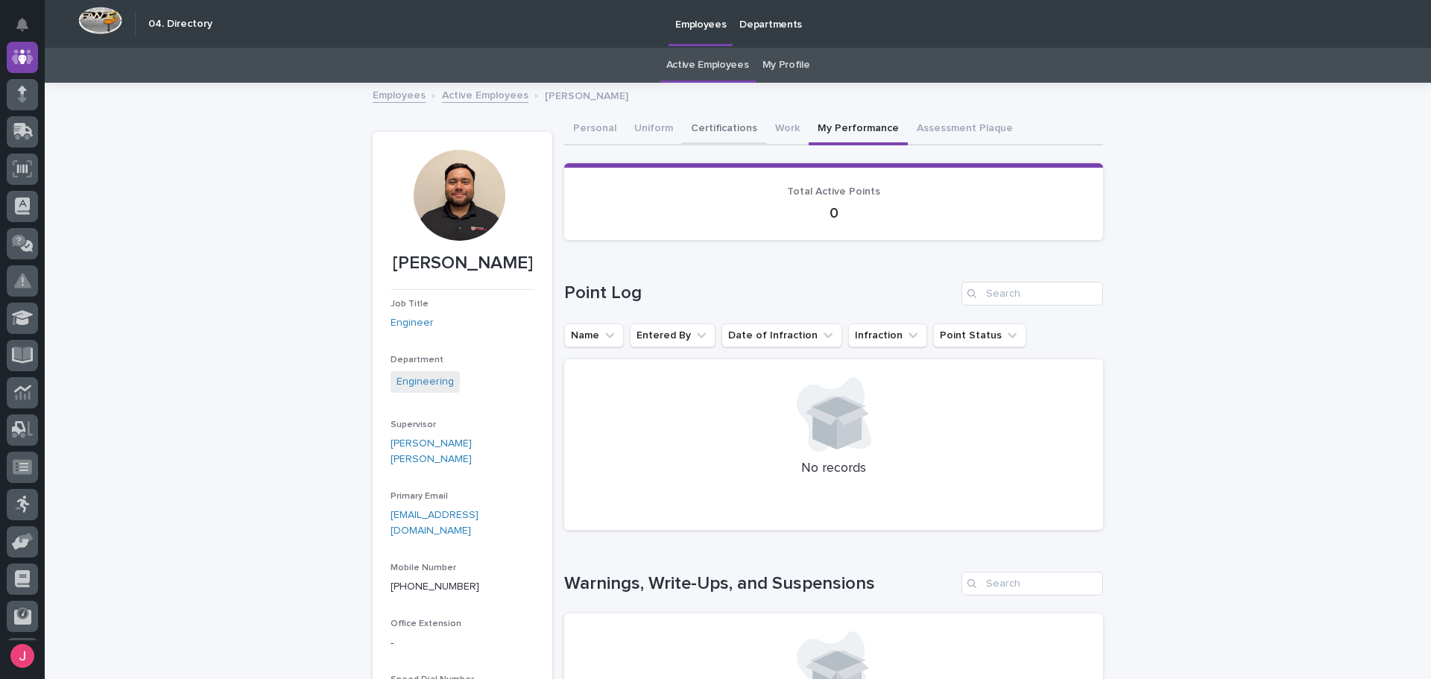
click at [696, 120] on button "Certifications" at bounding box center [724, 129] width 84 height 31
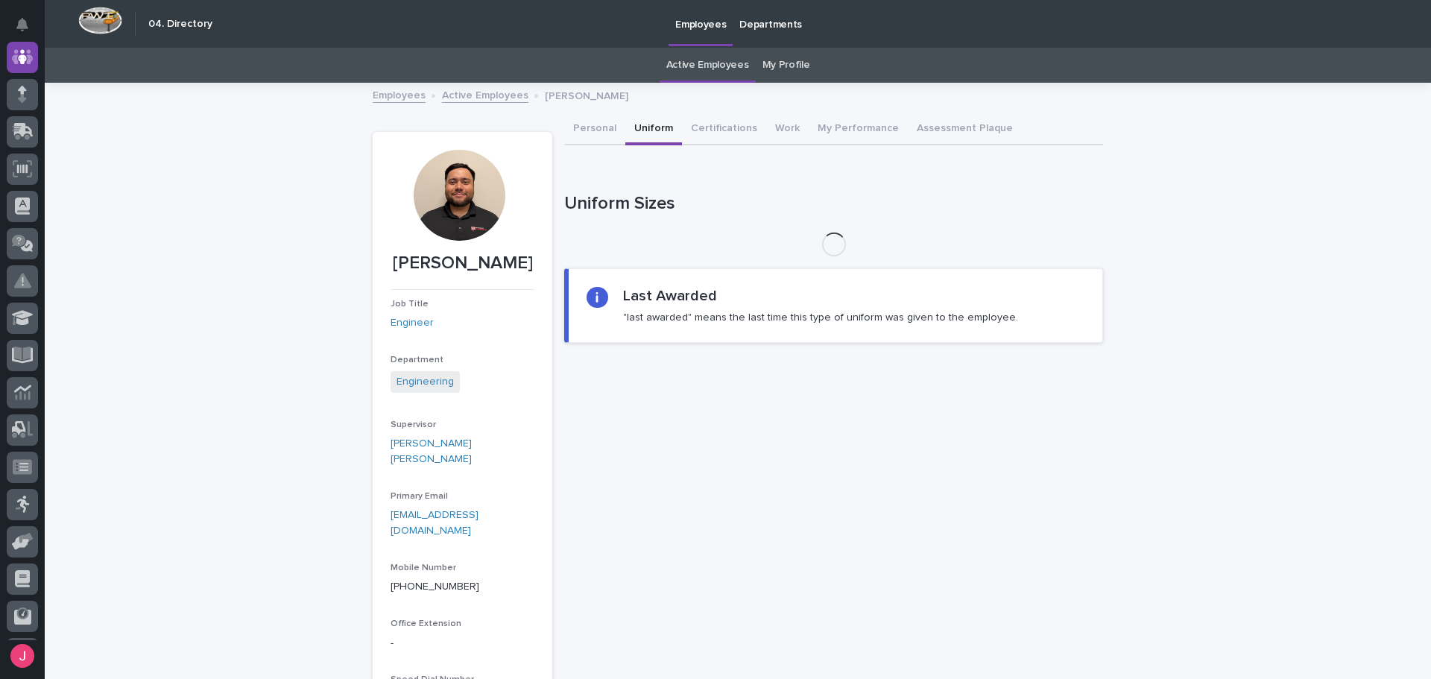
click at [644, 124] on button "Uniform" at bounding box center [653, 129] width 57 height 31
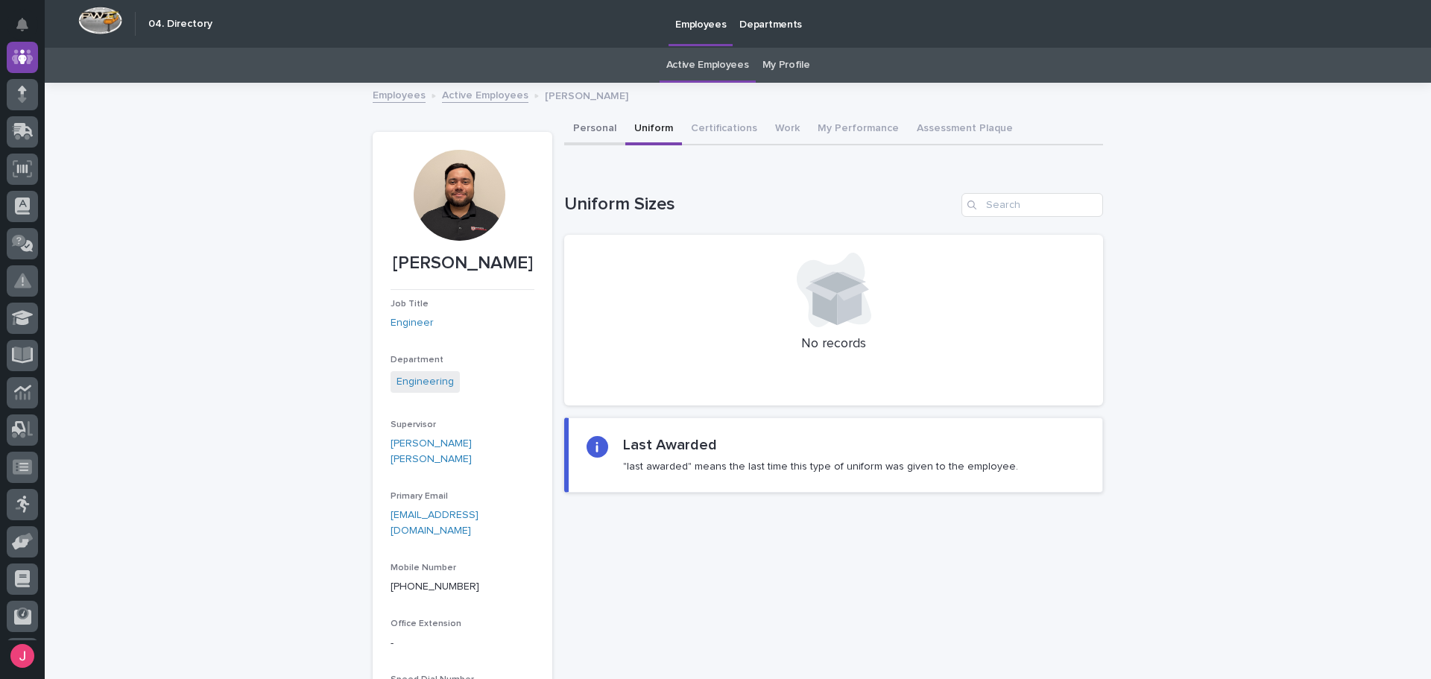
click at [590, 127] on button "Personal" at bounding box center [594, 129] width 61 height 31
